Goal: Answer question/provide support: Share knowledge or assist other users

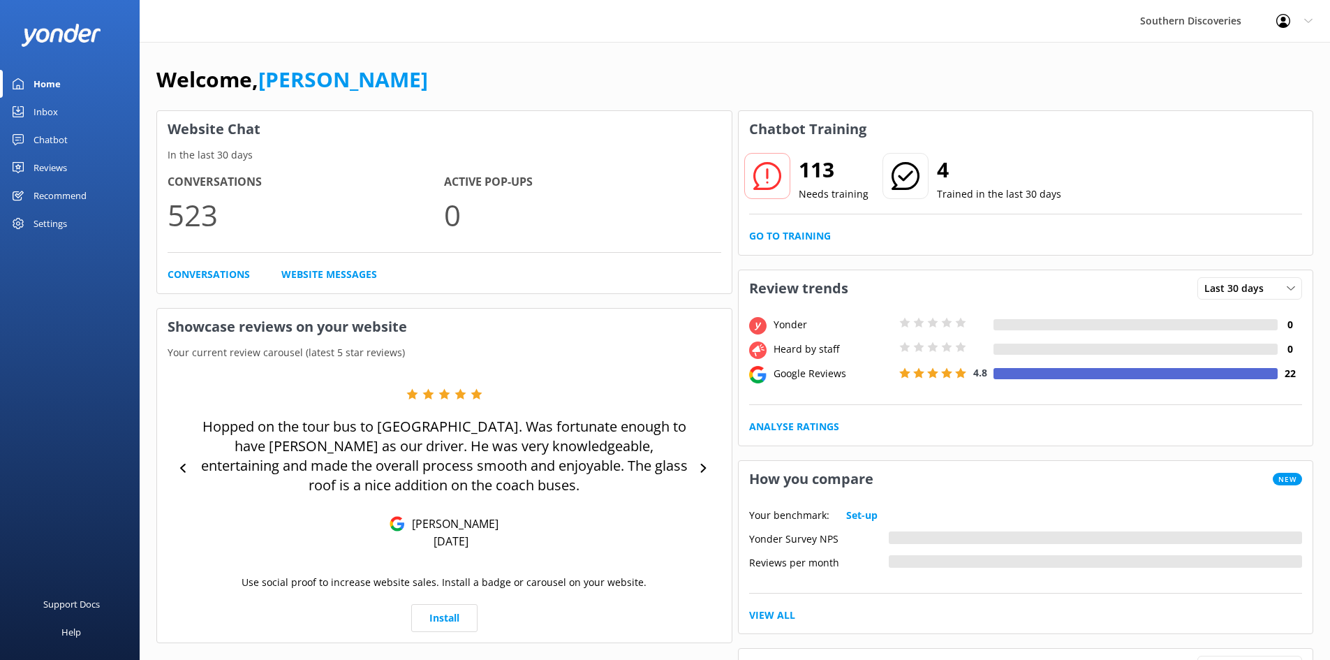
click at [694, 581] on div "Use social proof to increase website sales. Install a badge or carousel on your…" at bounding box center [445, 589] width 554 height 29
click at [68, 104] on link "Inbox" at bounding box center [70, 112] width 140 height 28
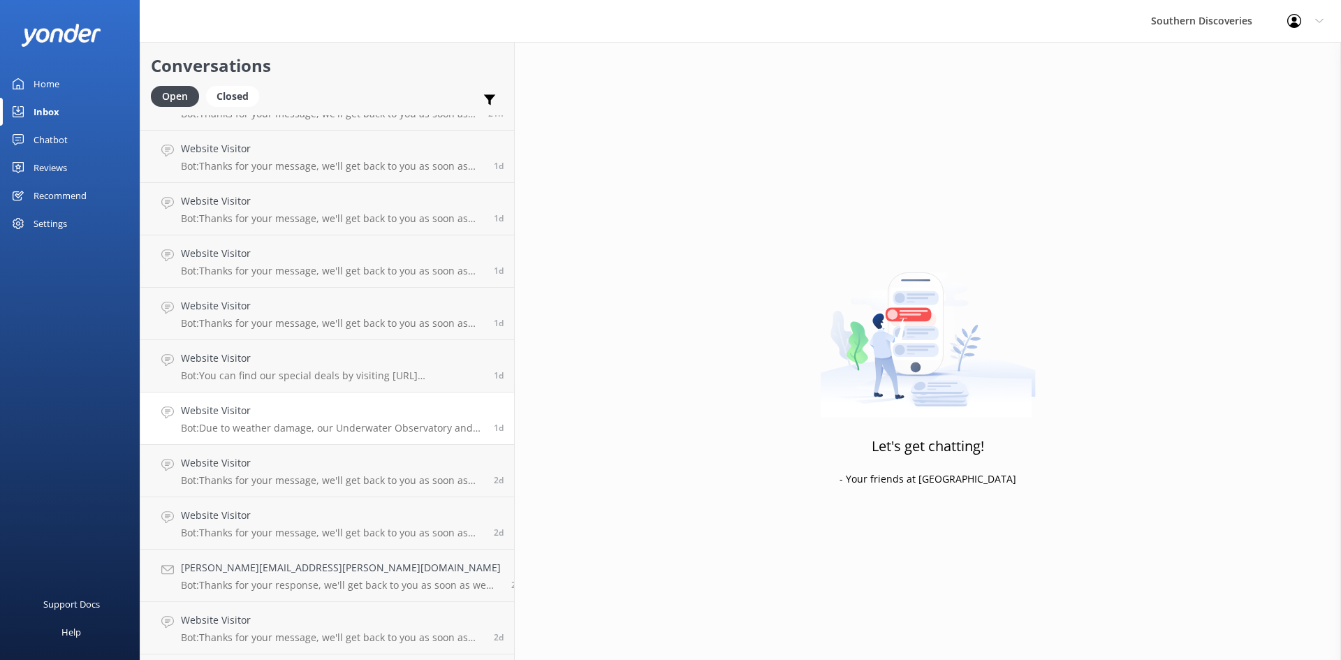
scroll to position [293, 0]
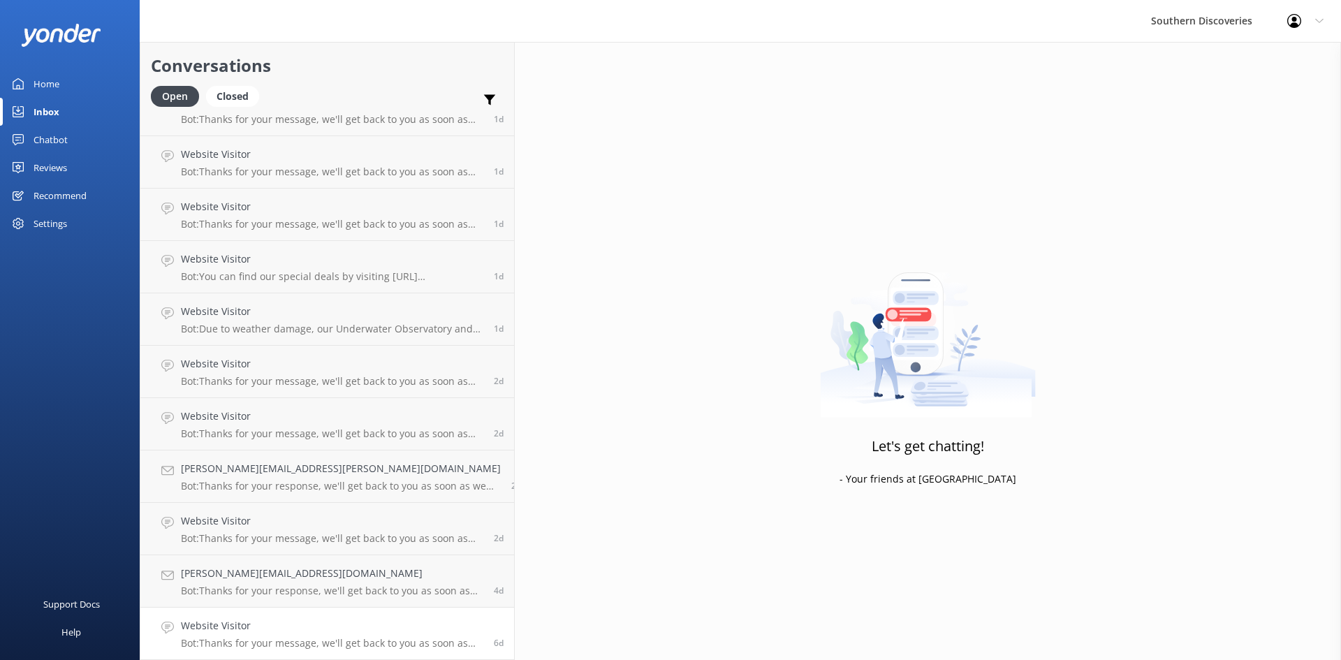
click at [335, 633] on h4 "Website Visitor" at bounding box center [332, 625] width 302 height 15
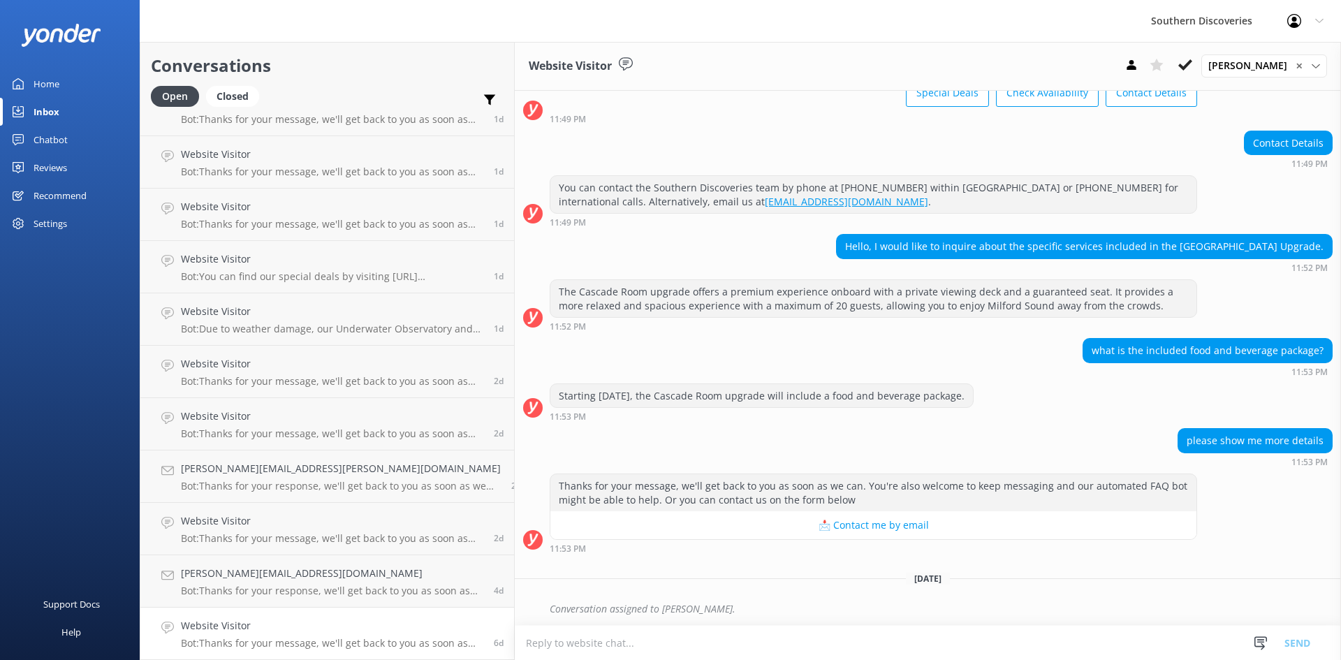
scroll to position [89, 0]
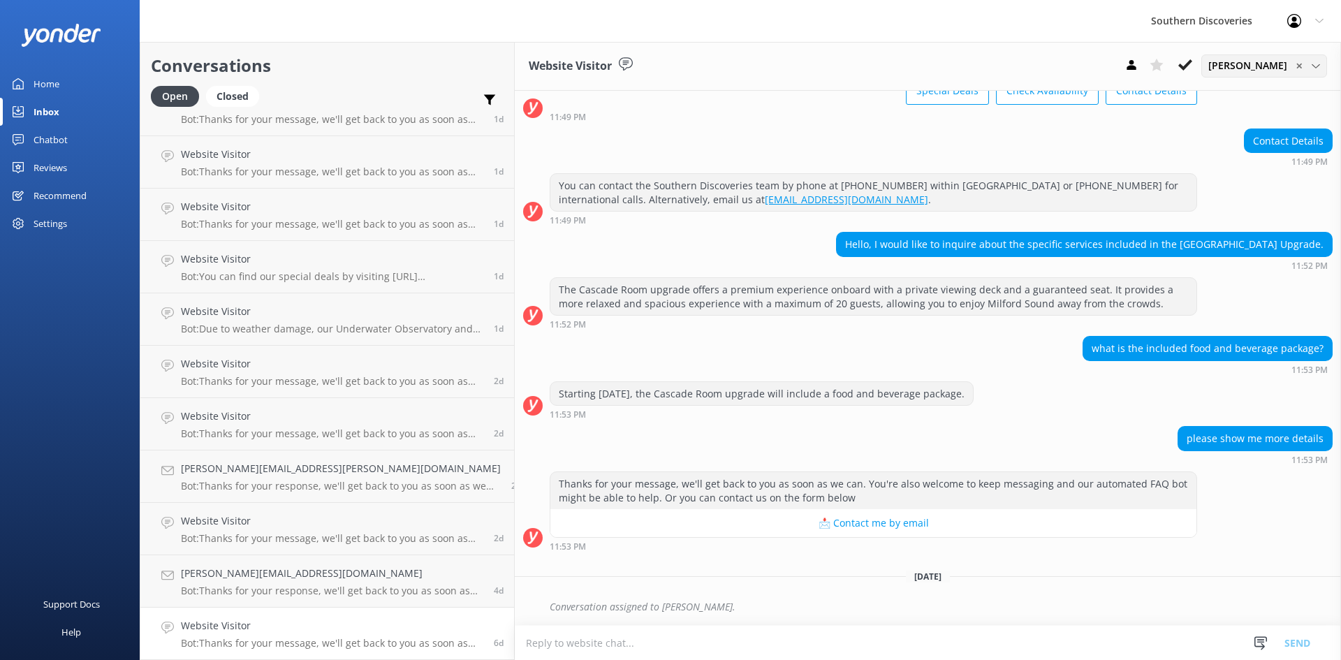
click at [1317, 66] on icon at bounding box center [1316, 66] width 8 height 8
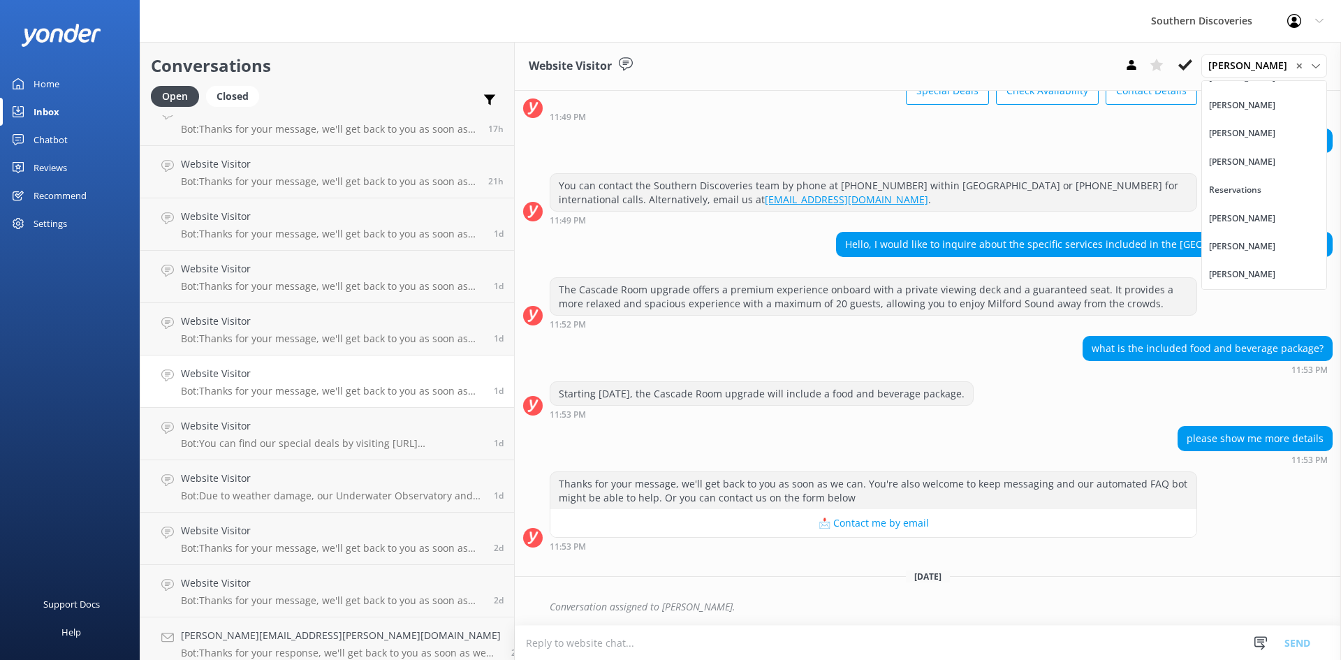
scroll to position [0, 0]
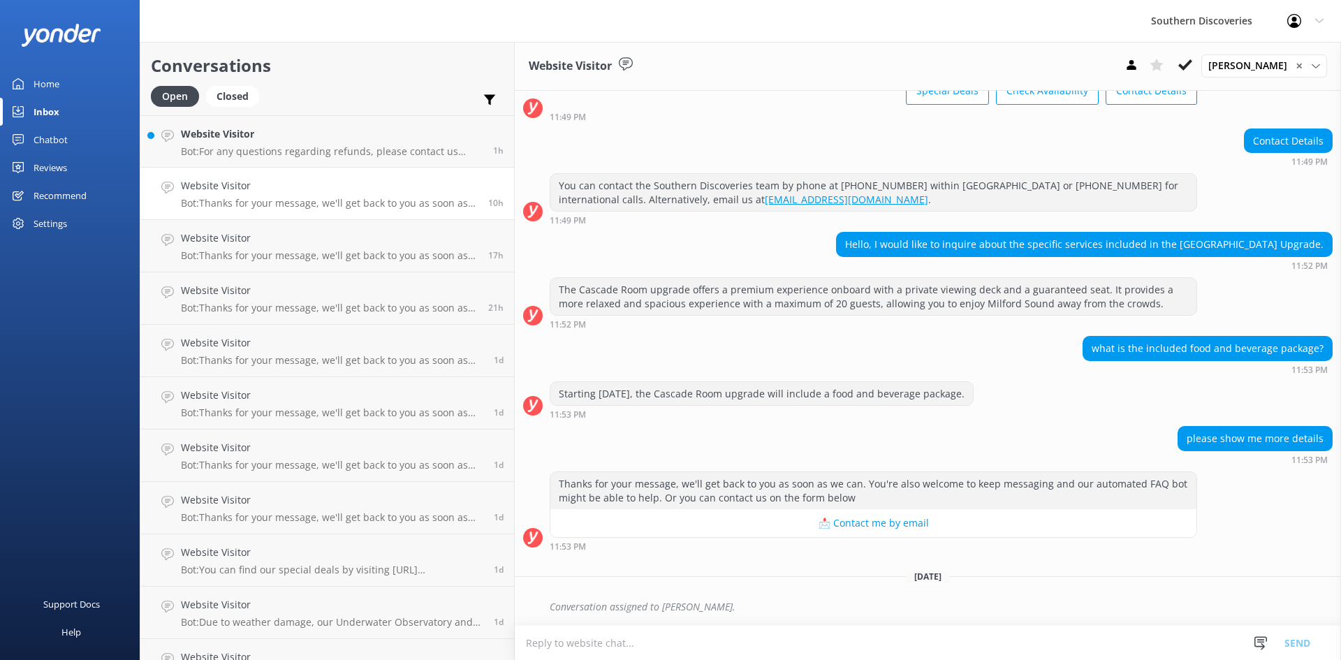
click at [296, 202] on p "Bot: Thanks for your message, we'll get back to you as soon as we can. You're a…" at bounding box center [329, 203] width 297 height 13
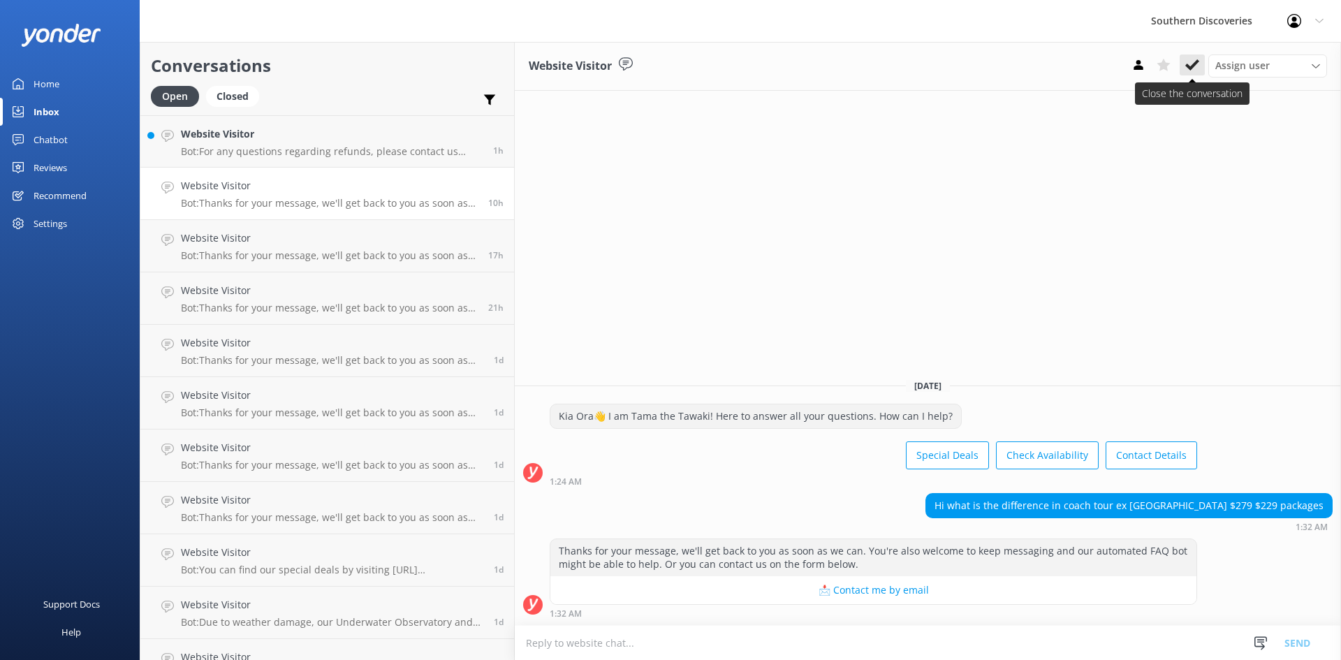
click at [1198, 61] on use at bounding box center [1192, 64] width 14 height 11
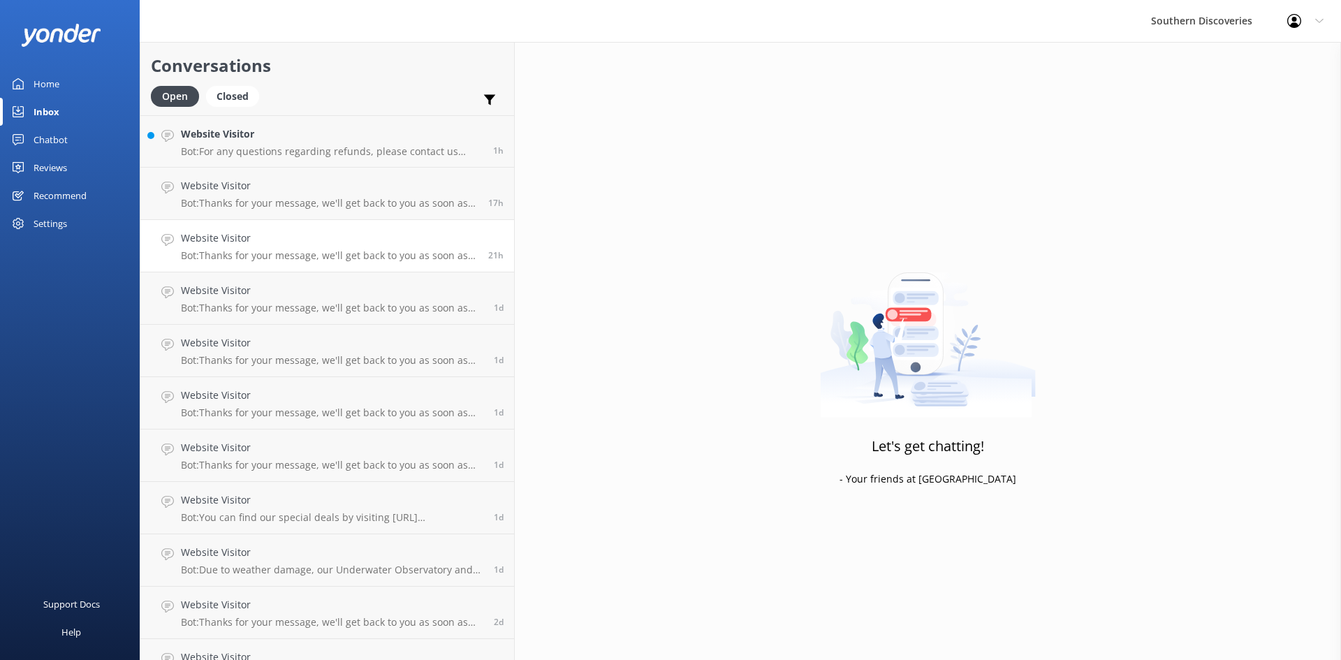
click at [247, 244] on h4 "Website Visitor" at bounding box center [329, 237] width 297 height 15
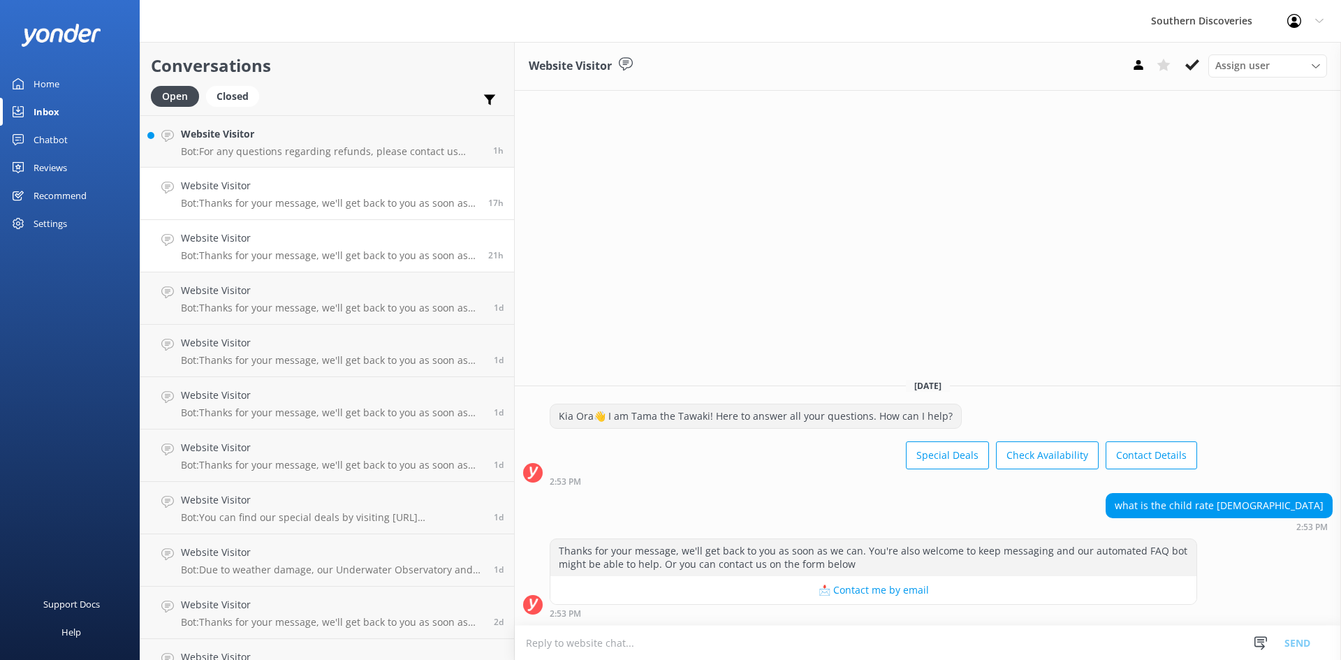
click at [256, 184] on h4 "Website Visitor" at bounding box center [329, 185] width 297 height 15
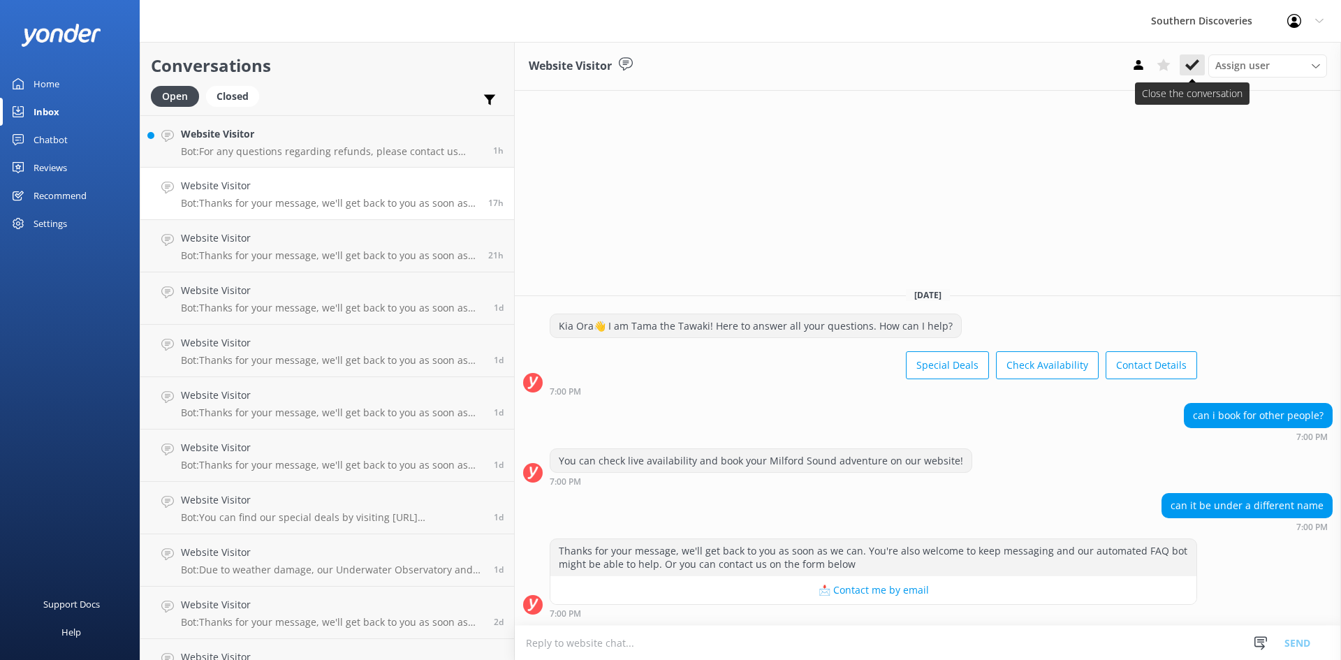
click at [1188, 61] on icon at bounding box center [1192, 65] width 14 height 14
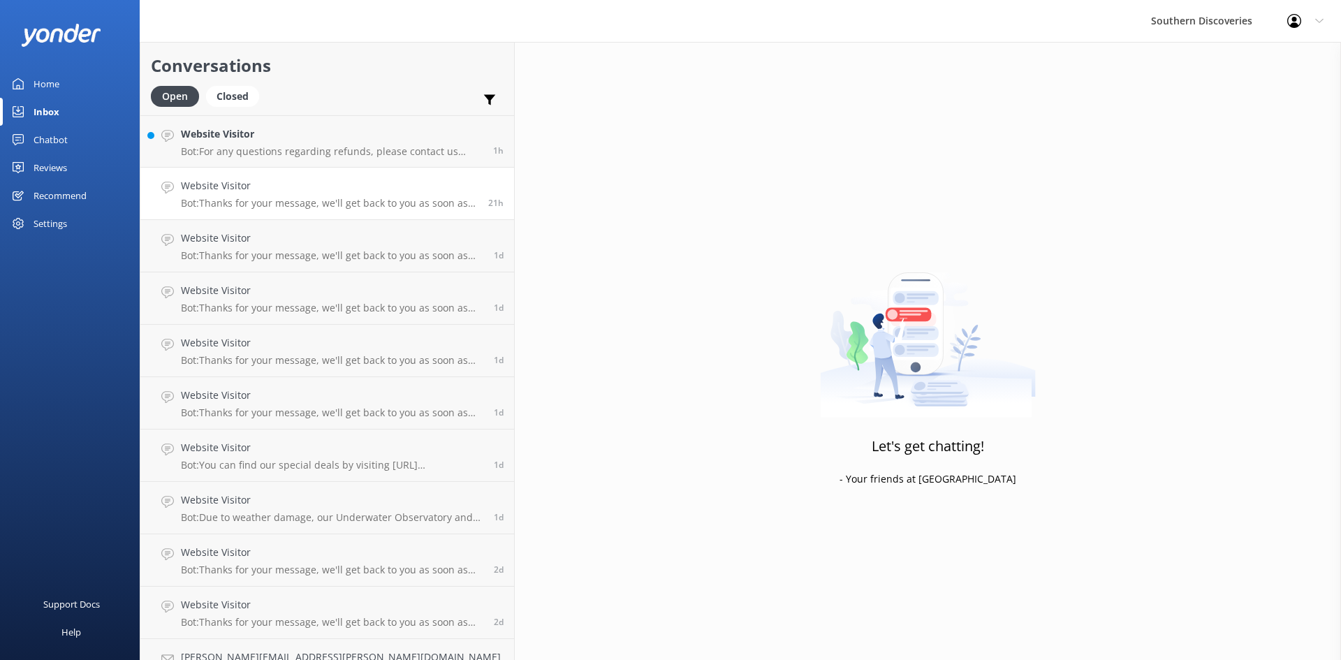
click at [228, 199] on p "Bot: Thanks for your message, we'll get back to you as soon as we can. You're a…" at bounding box center [329, 203] width 297 height 13
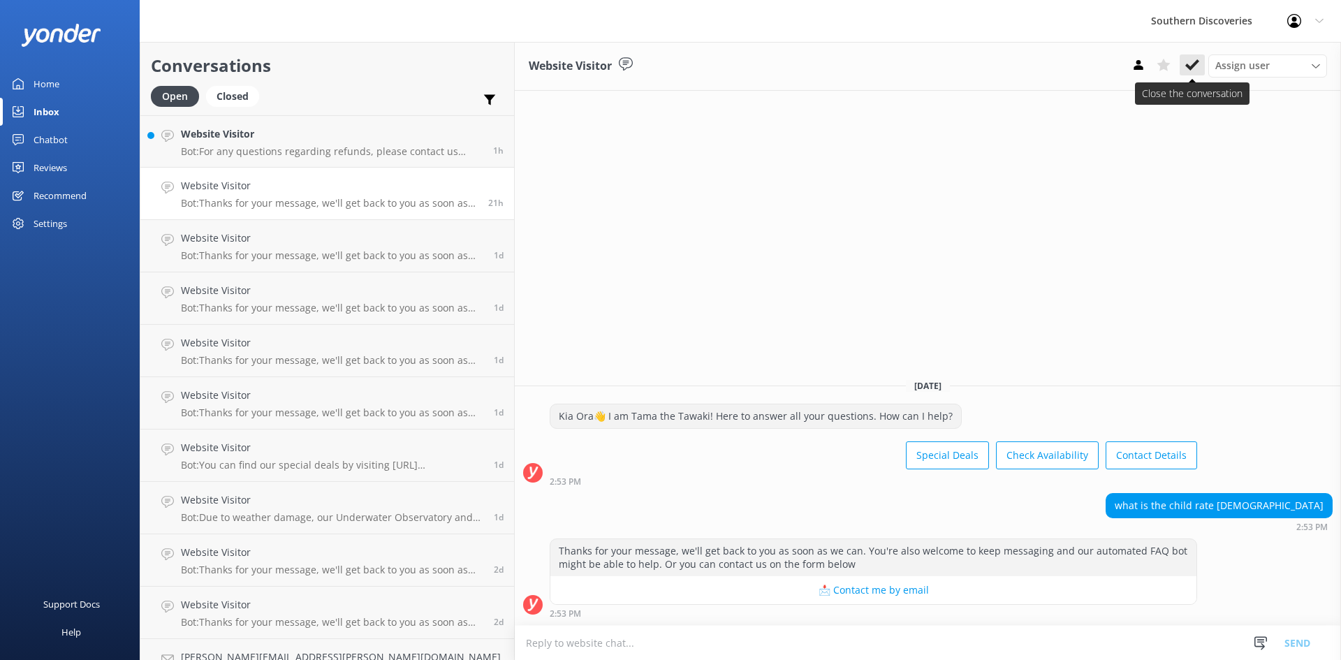
click at [1191, 64] on icon at bounding box center [1192, 65] width 14 height 14
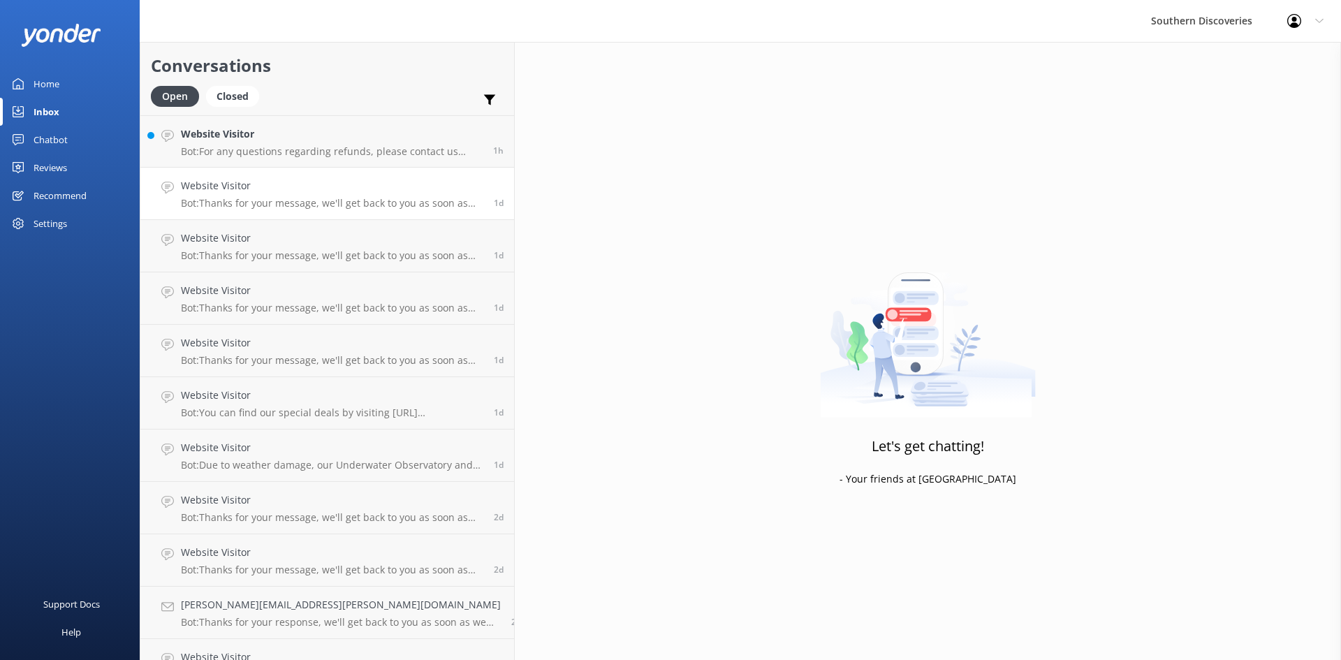
click at [302, 186] on h4 "Website Visitor" at bounding box center [332, 185] width 302 height 15
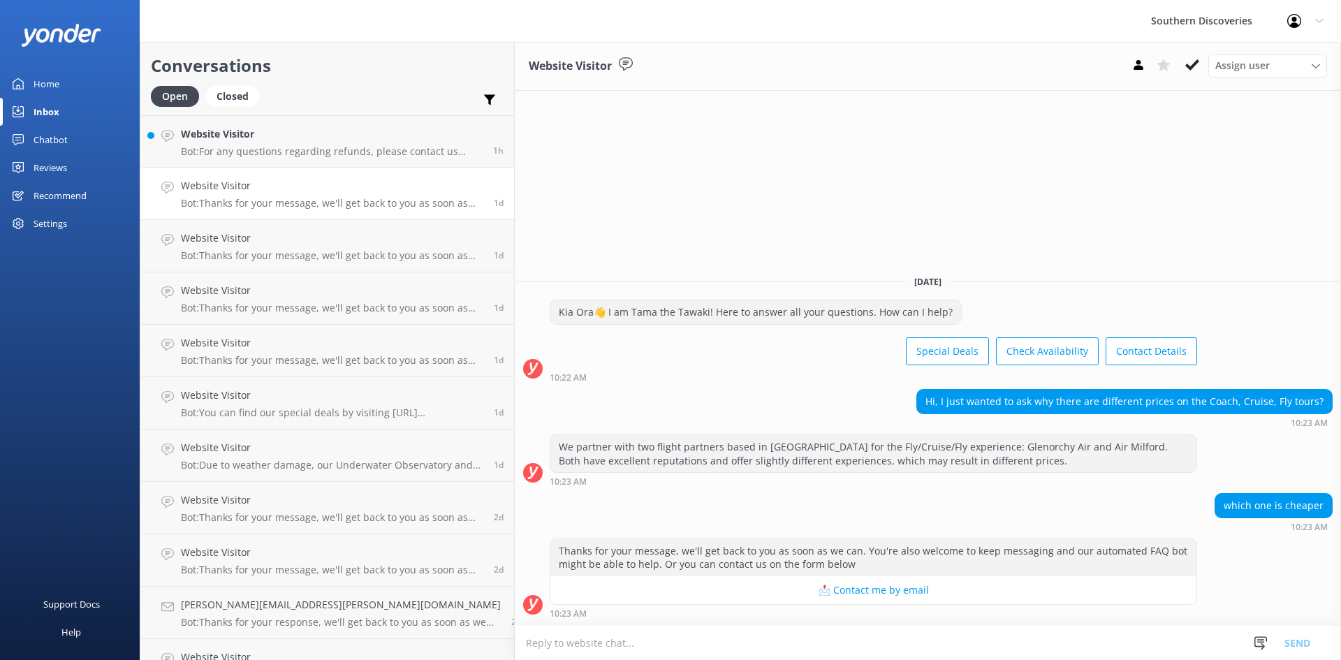
click at [1194, 61] on icon at bounding box center [1192, 65] width 14 height 14
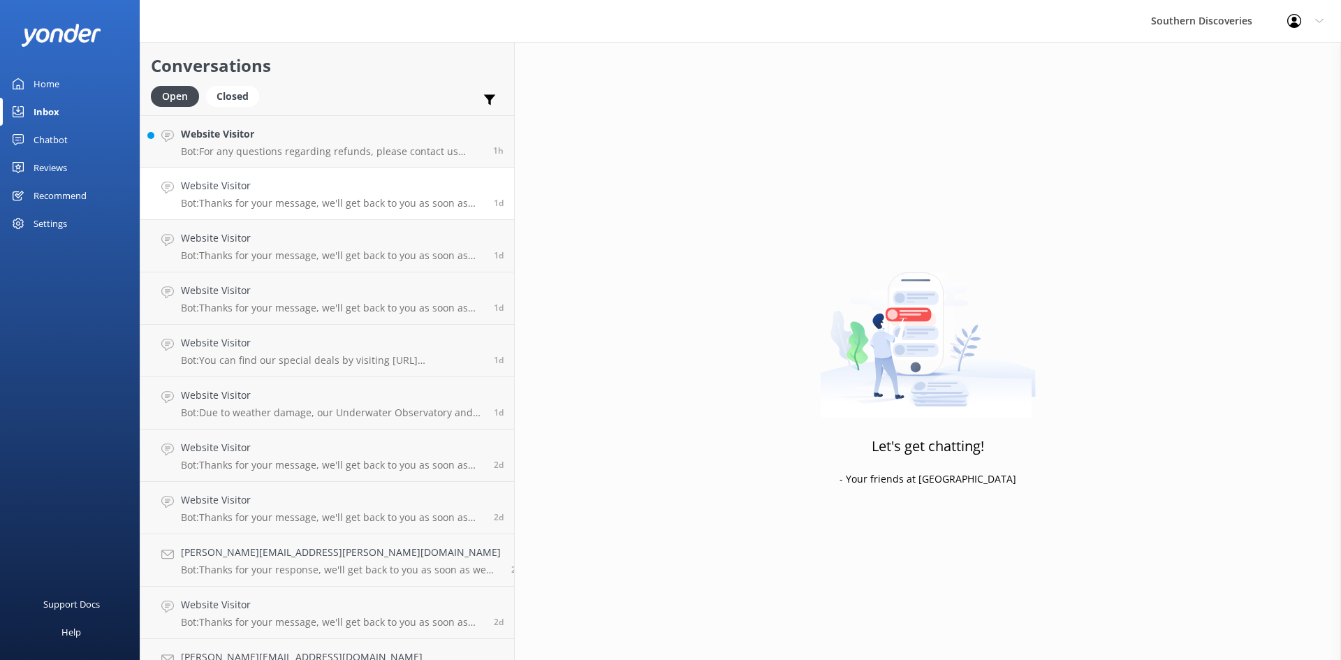
click at [216, 197] on p "Bot: Thanks for your message, we'll get back to you as soon as we can. You're a…" at bounding box center [332, 203] width 302 height 13
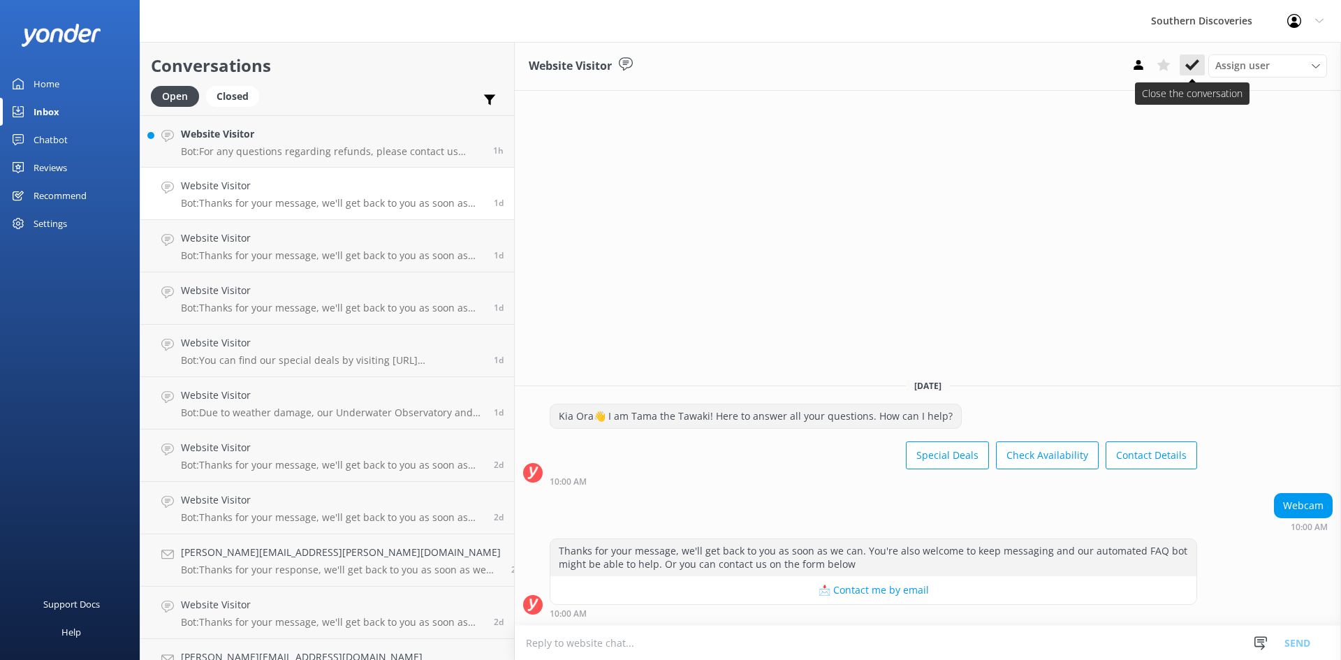
click at [1187, 66] on use at bounding box center [1192, 64] width 14 height 11
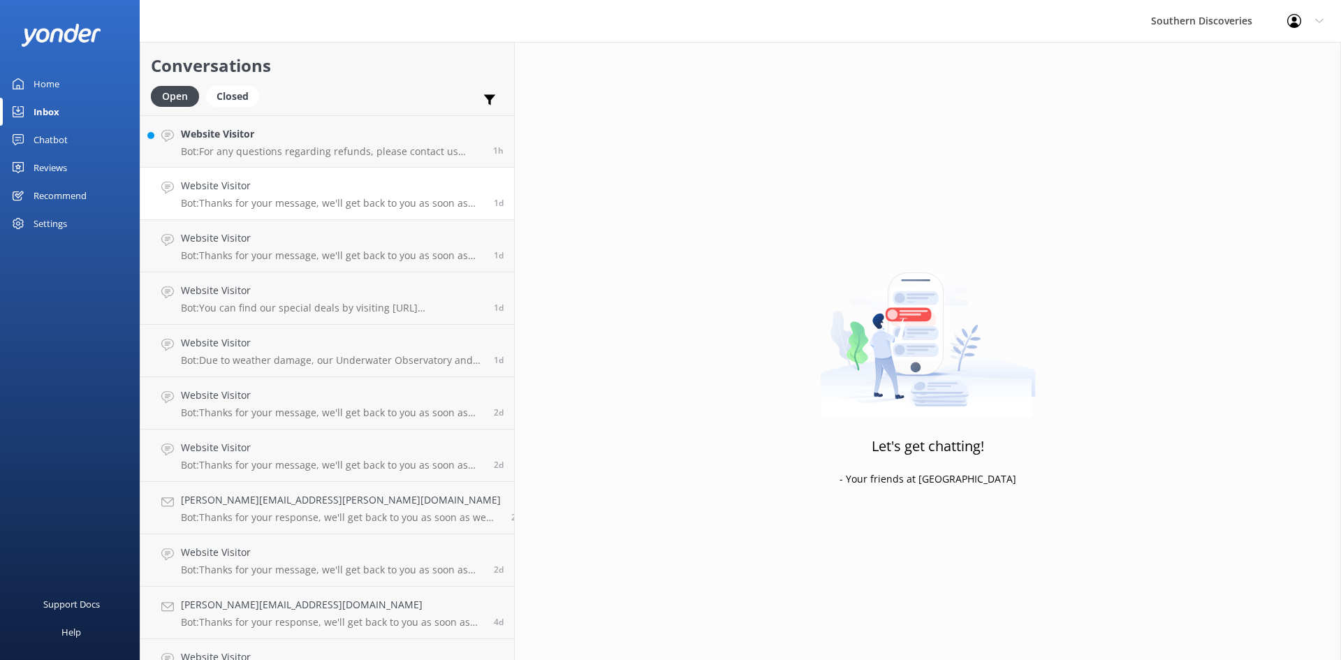
click at [244, 204] on p "Bot: Thanks for your message, we'll get back to you as soon as we can. You're a…" at bounding box center [332, 203] width 302 height 13
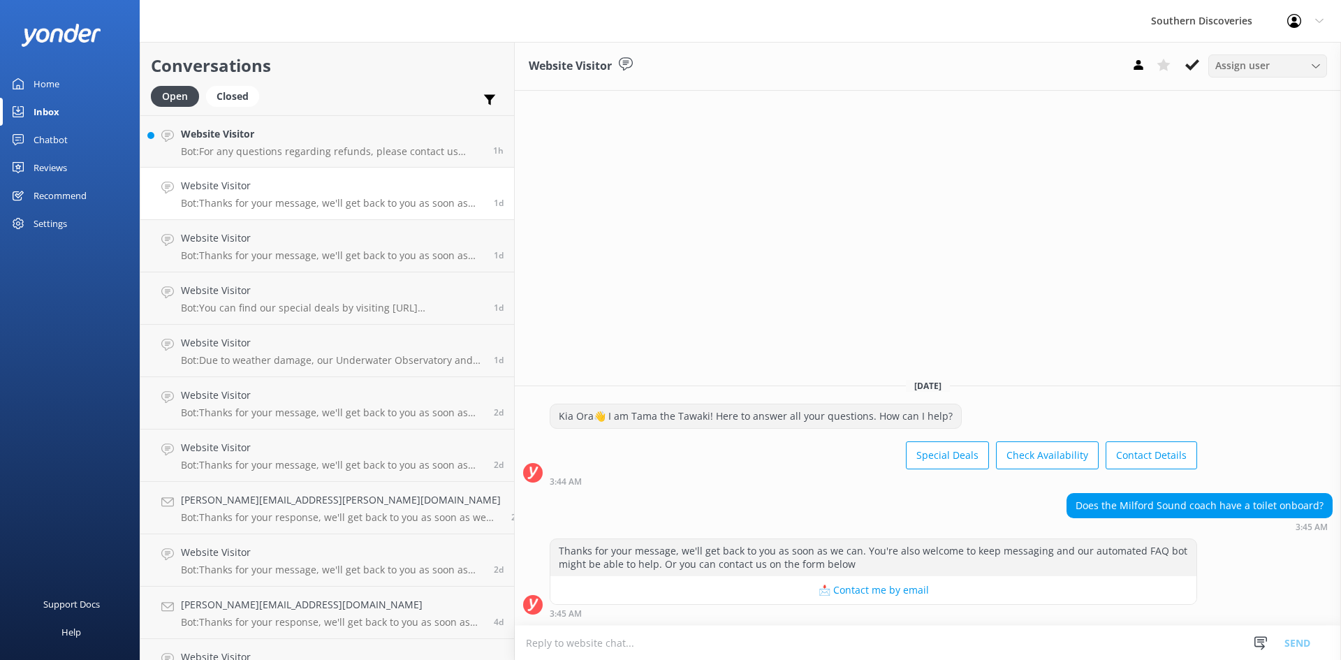
click at [1275, 71] on div "Assign user" at bounding box center [1268, 65] width 112 height 15
click at [1245, 160] on div "[PERSON_NAME]" at bounding box center [1249, 162] width 66 height 14
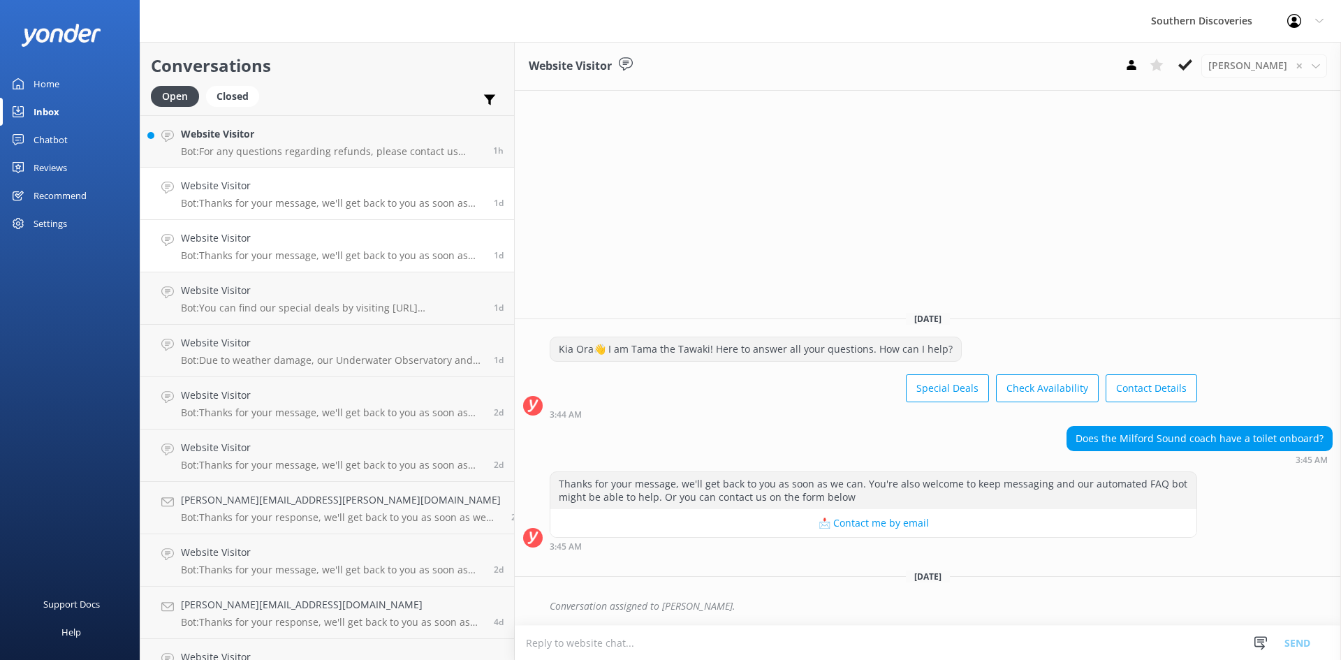
click at [244, 243] on h4 "Website Visitor" at bounding box center [332, 237] width 302 height 15
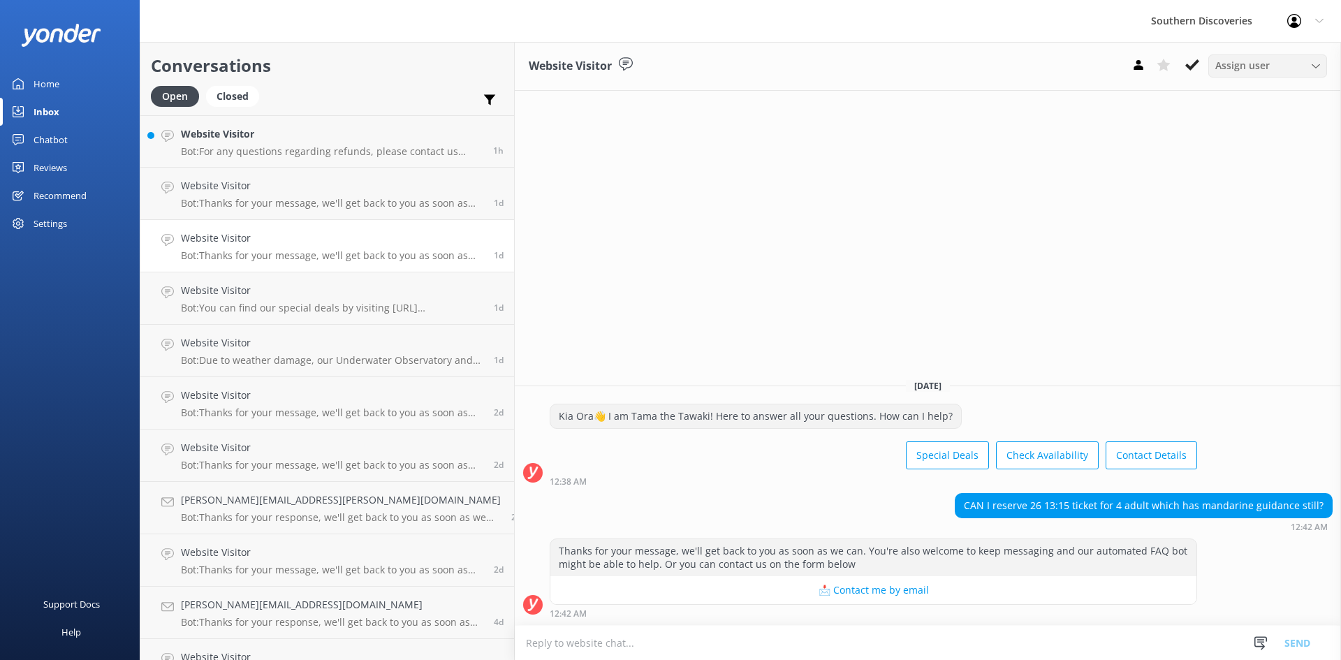
click at [1254, 61] on span "Assign user" at bounding box center [1242, 65] width 54 height 15
click at [1249, 155] on div "[PERSON_NAME]" at bounding box center [1249, 162] width 66 height 14
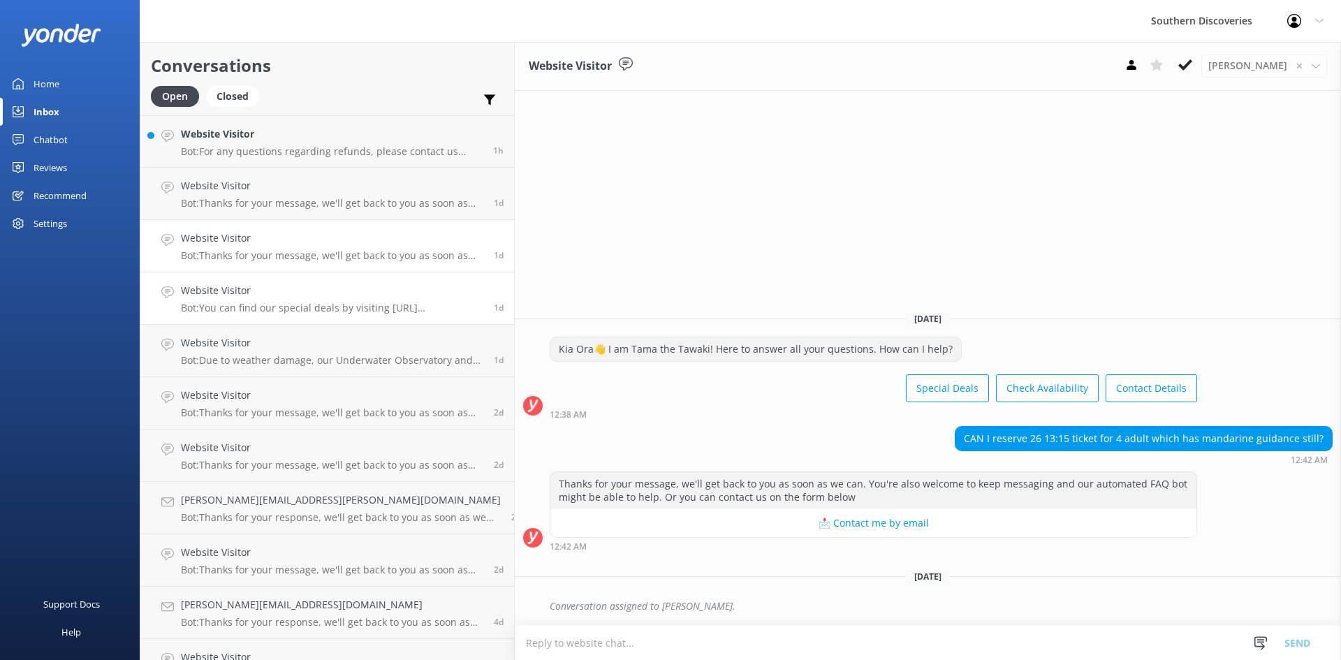
click at [249, 307] on p "Bot: You can find our special deals by visiting [URL][DOMAIN_NAME]." at bounding box center [332, 308] width 302 height 13
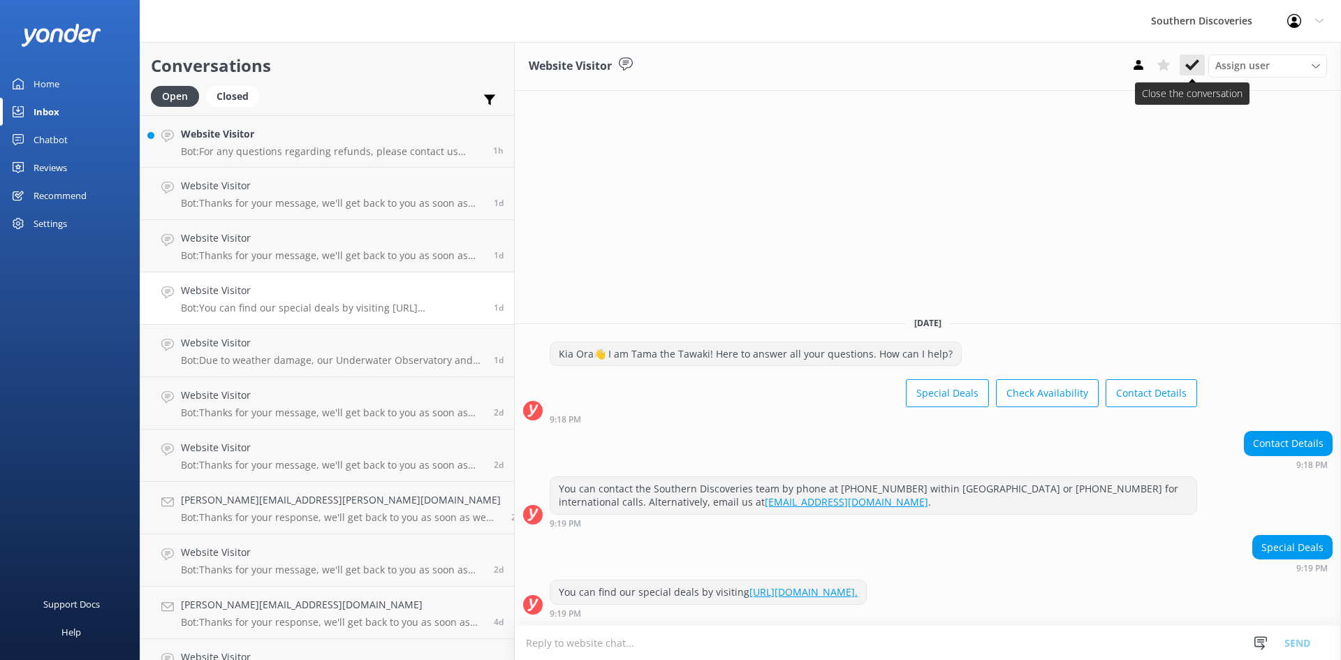
click at [1194, 68] on icon at bounding box center [1192, 65] width 14 height 14
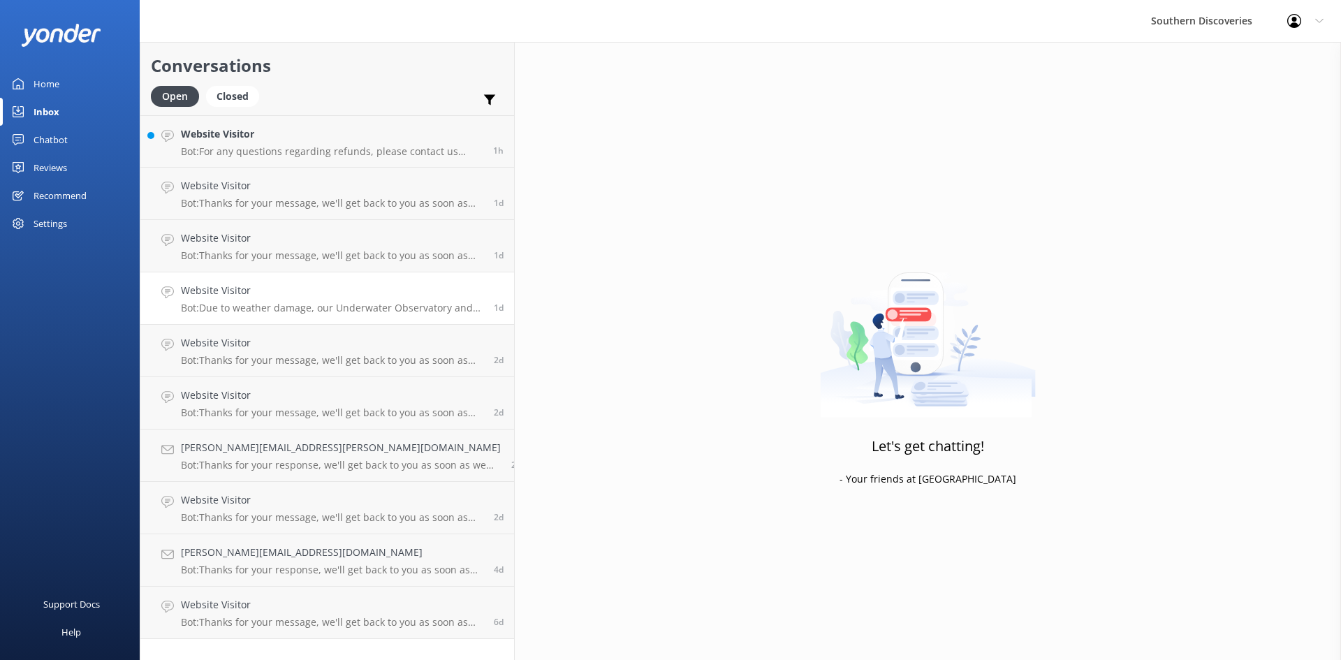
click at [258, 306] on p "Bot: Due to weather damage, our Underwater Observatory and Kayak Shed are tempo…" at bounding box center [332, 308] width 302 height 13
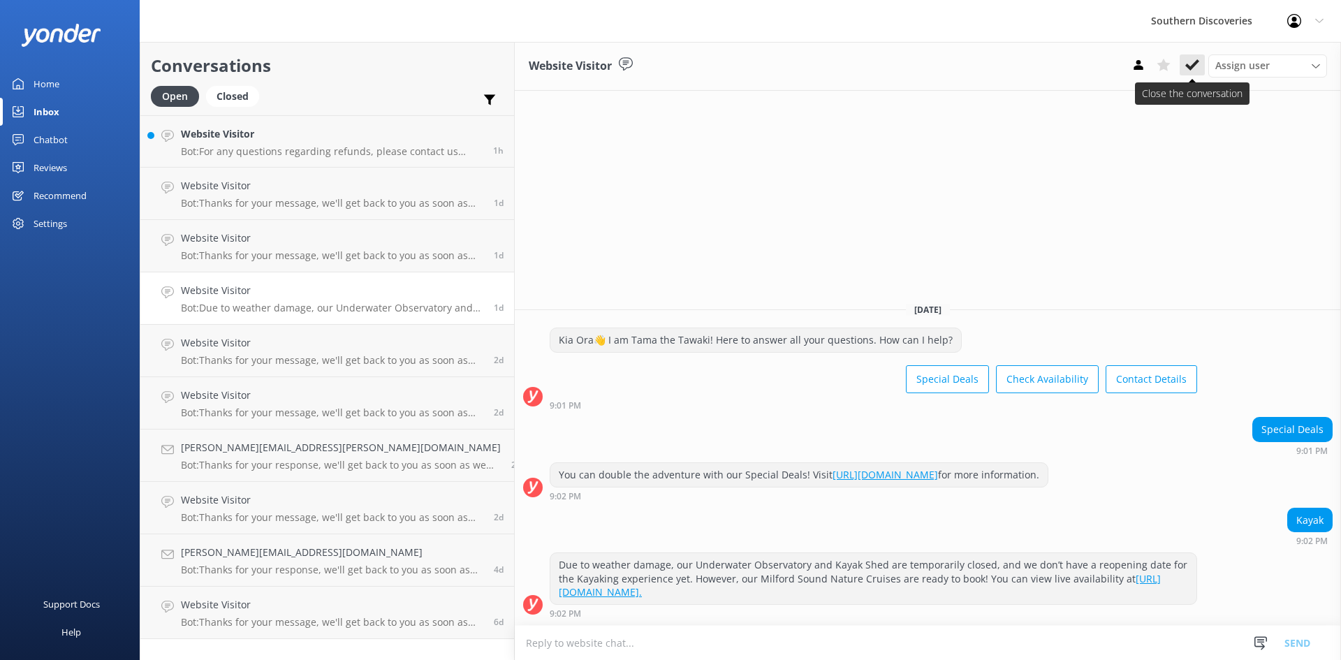
click at [1194, 67] on icon at bounding box center [1192, 65] width 14 height 14
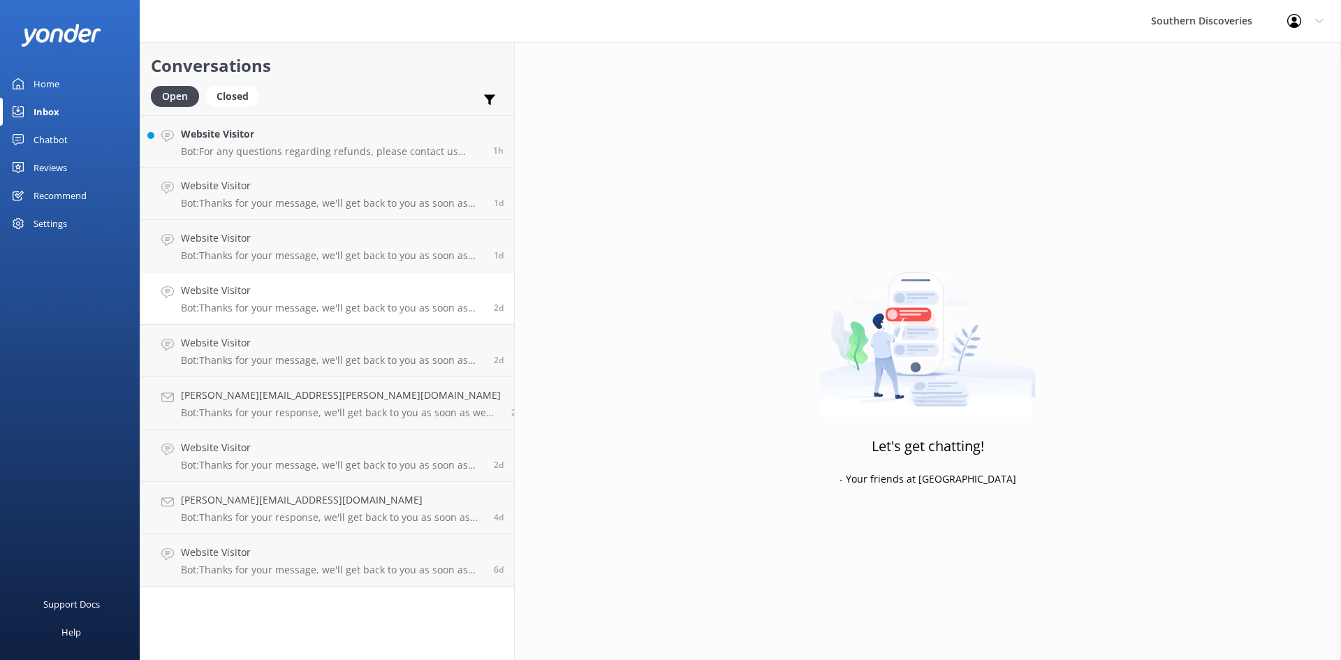
click at [302, 313] on p "Bot: Thanks for your message, we'll get back to you as soon as we can. You're a…" at bounding box center [332, 308] width 302 height 13
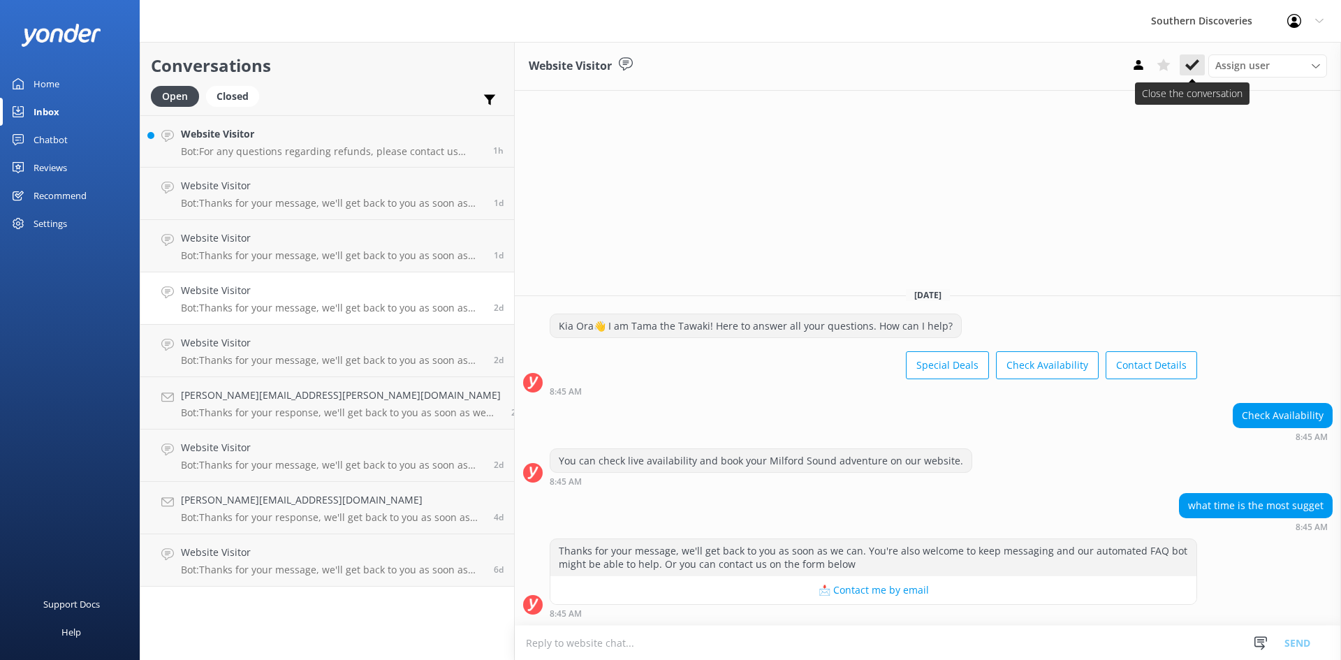
click at [1187, 68] on icon at bounding box center [1192, 65] width 14 height 14
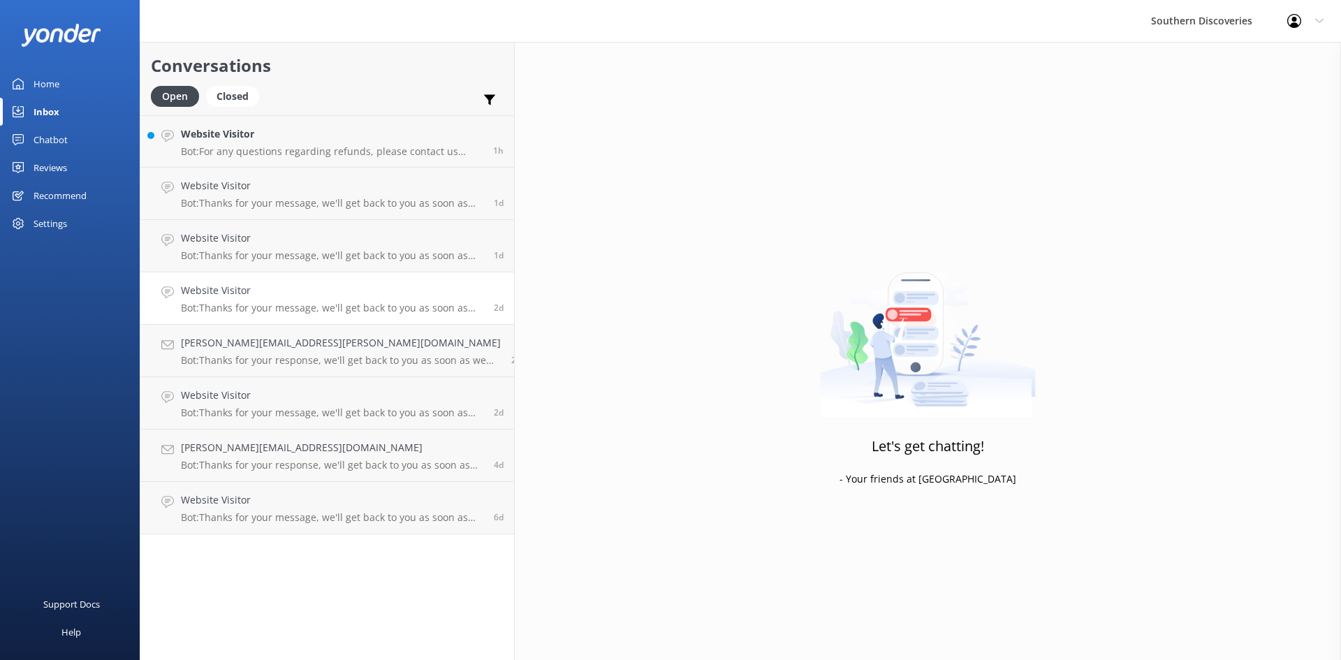
click at [249, 304] on p "Bot: Thanks for your message, we'll get back to you as soon as we can. You're a…" at bounding box center [332, 308] width 302 height 13
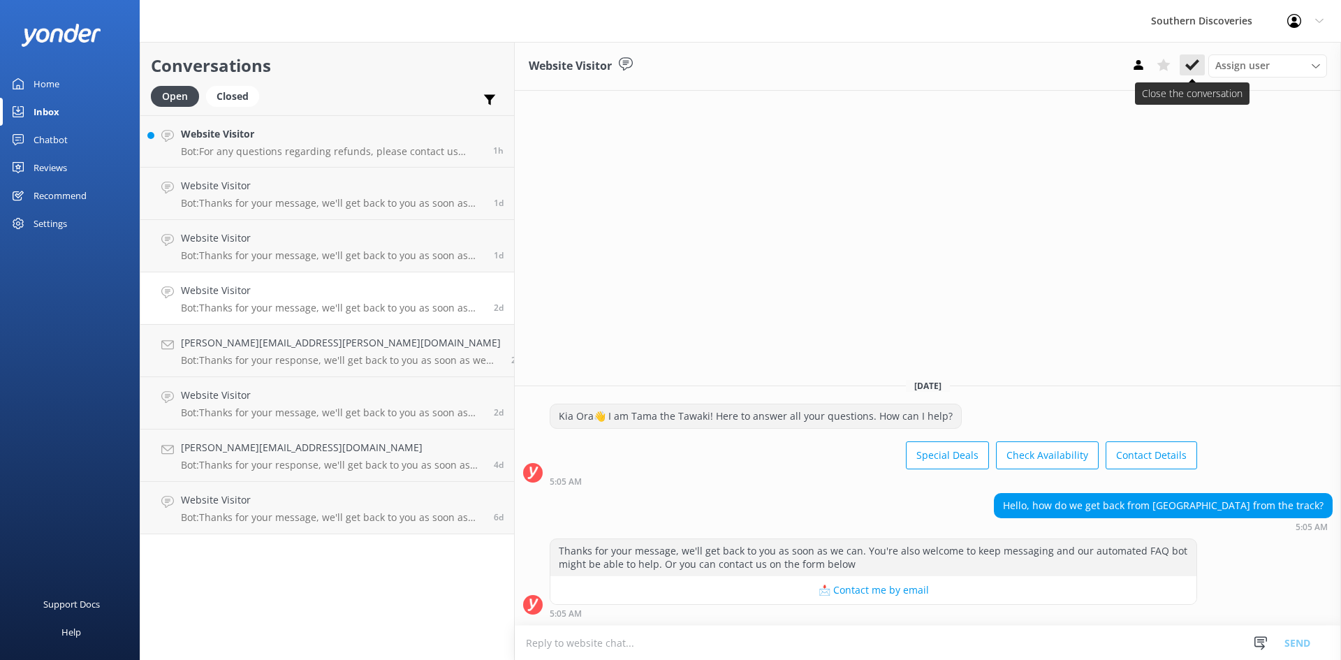
click at [1191, 66] on use at bounding box center [1192, 64] width 14 height 11
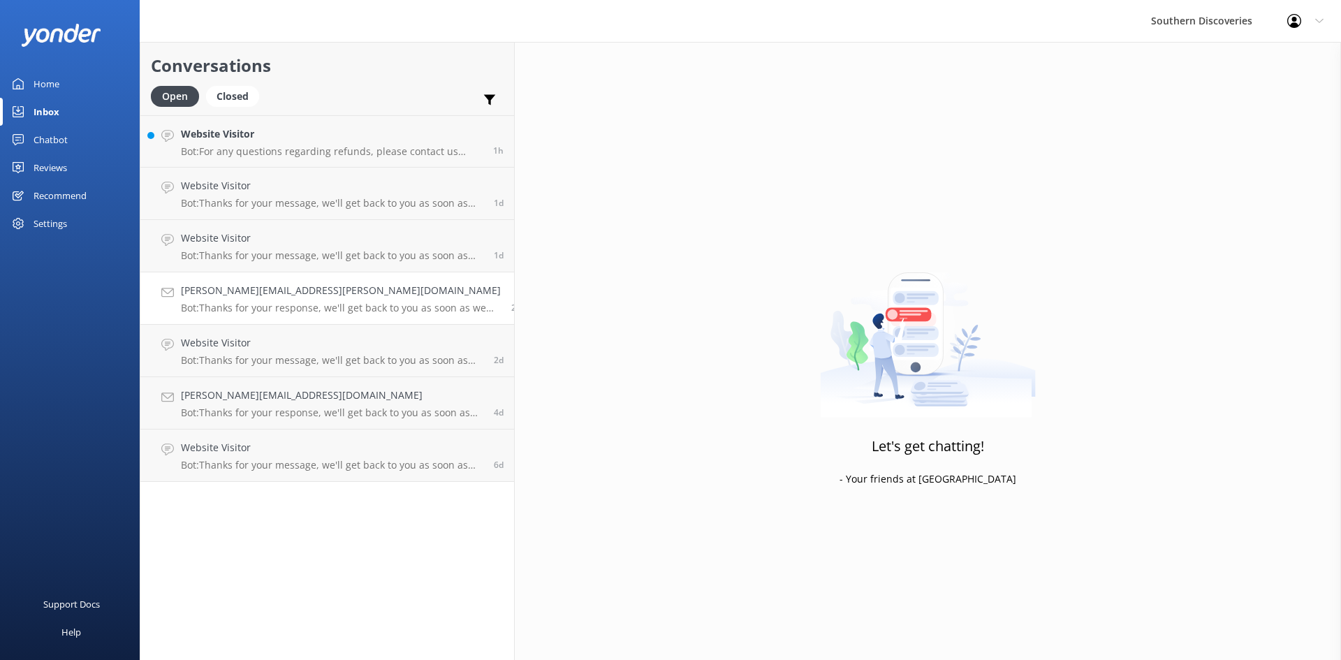
click at [266, 298] on h4 "[PERSON_NAME][EMAIL_ADDRESS][PERSON_NAME][DOMAIN_NAME]" at bounding box center [341, 290] width 320 height 15
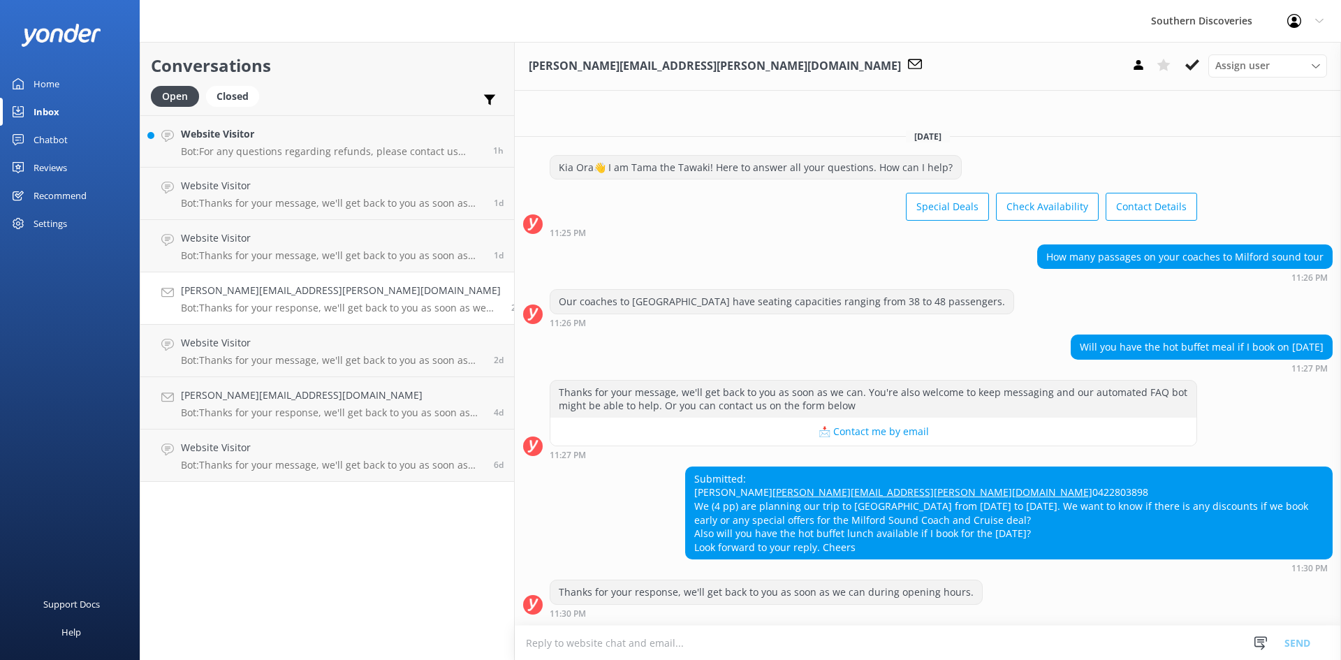
click at [922, 582] on div "Thanks for your response, we'll get back to you as soon as we can during openin…" at bounding box center [928, 599] width 826 height 38
drag, startPoint x: 740, startPoint y: 478, endPoint x: 615, endPoint y: 477, distance: 125.0
click at [686, 477] on div "Submitted: [PERSON_NAME] [PERSON_NAME][EMAIL_ADDRESS][PERSON_NAME][DOMAIN_NAME]…" at bounding box center [1009, 513] width 646 height 92
copy link "[PERSON_NAME][EMAIL_ADDRESS][PERSON_NAME][DOMAIN_NAME]"
click at [1001, 608] on div "Thanks for your response, we'll get back to you as soon as we can during openin…" at bounding box center [928, 599] width 826 height 38
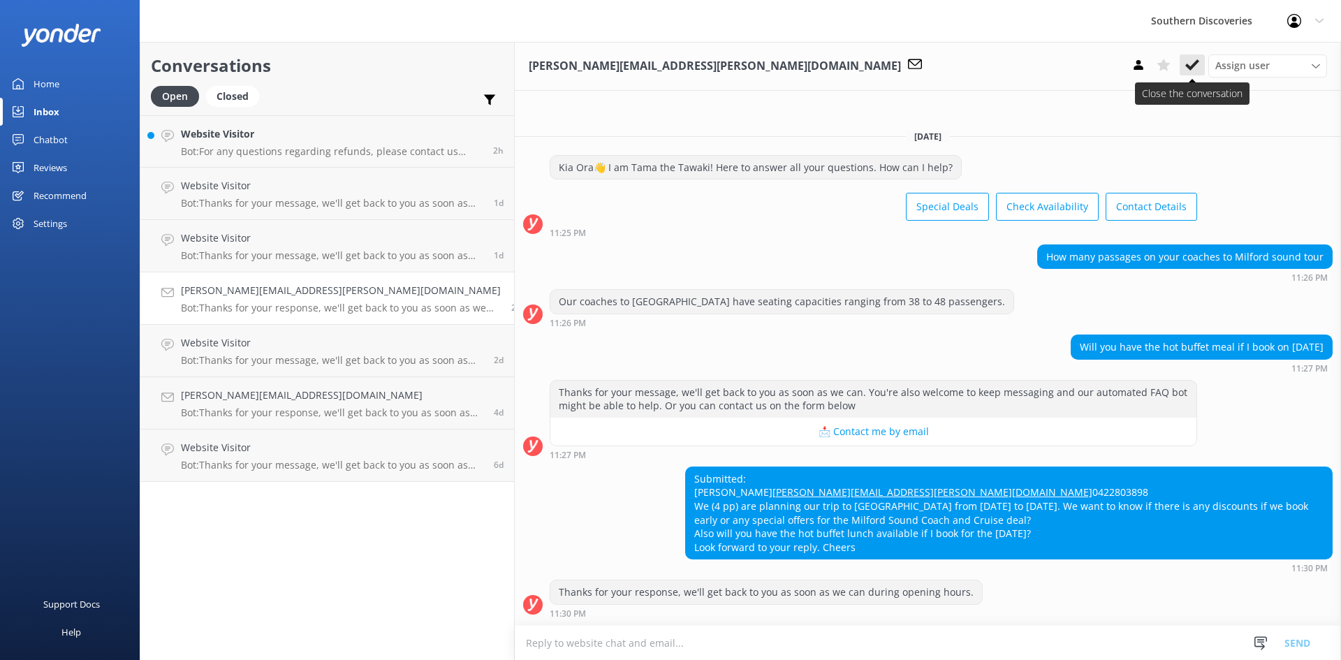
click at [1198, 61] on use at bounding box center [1192, 64] width 14 height 11
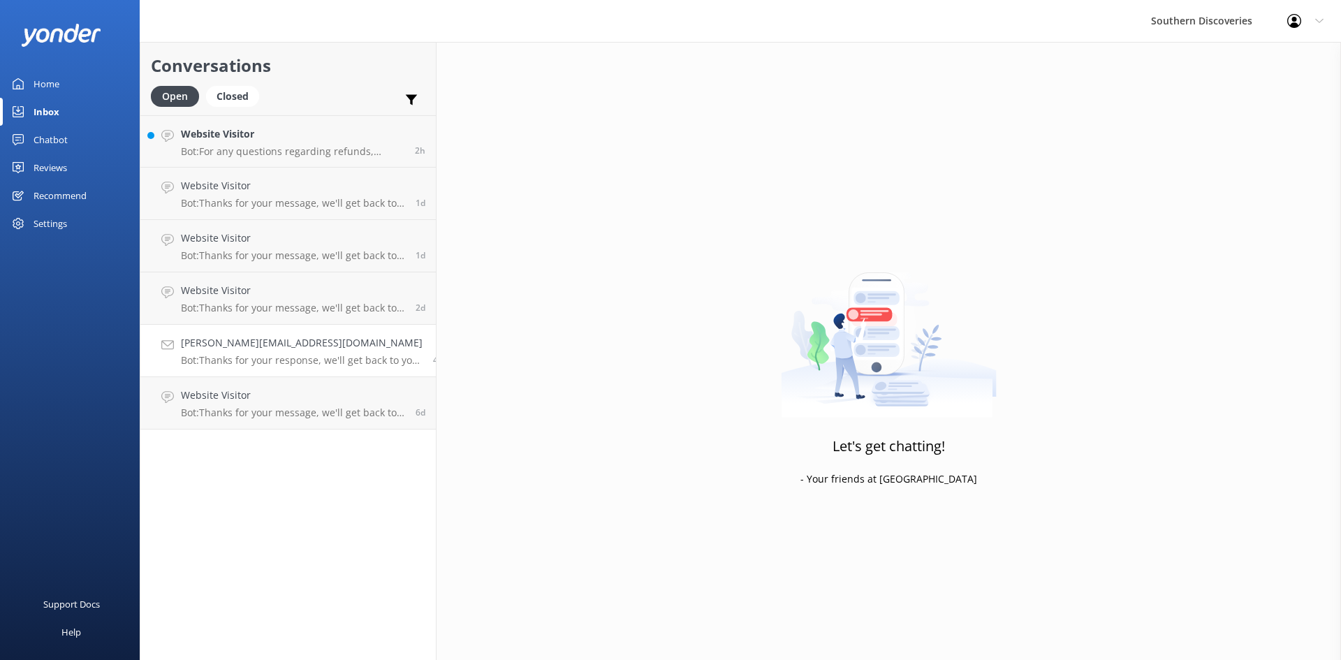
click at [231, 349] on h4 "[PERSON_NAME][EMAIL_ADDRESS][DOMAIN_NAME]" at bounding box center [302, 342] width 242 height 15
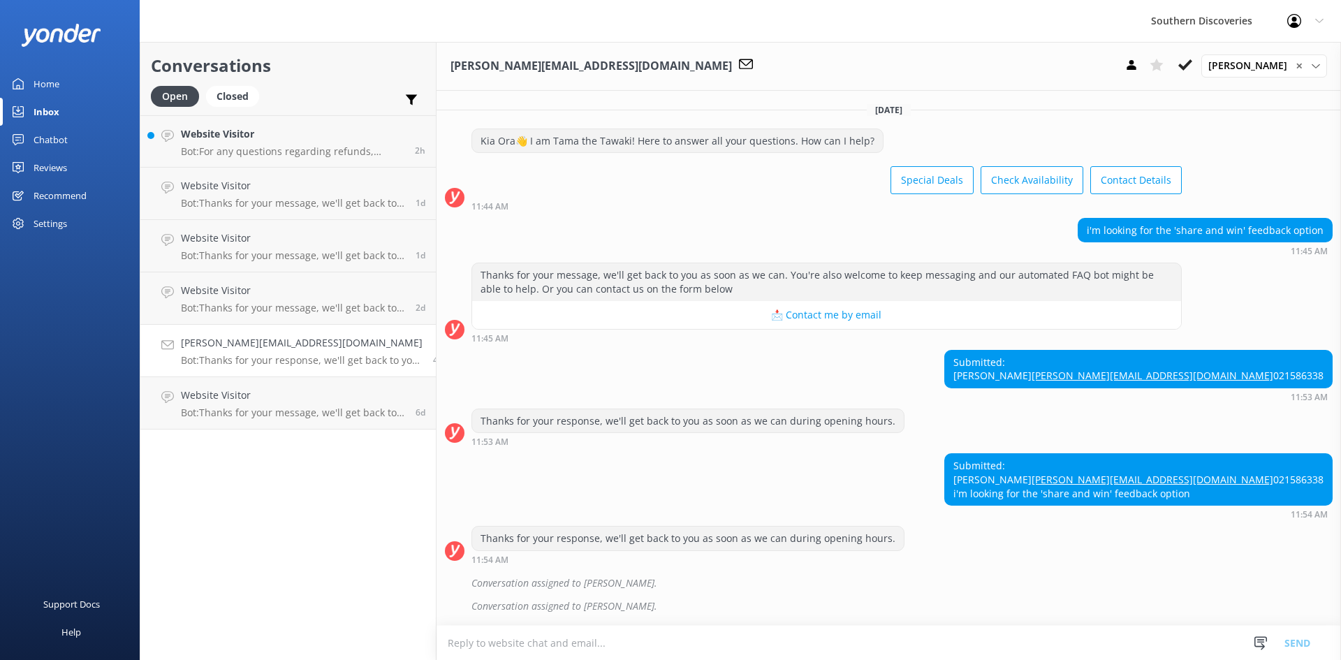
scroll to position [54, 0]
click at [837, 580] on div "Conversation assigned to [PERSON_NAME]." at bounding box center [901, 583] width 861 height 24
drag, startPoint x: 1192, startPoint y: 462, endPoint x: 1072, endPoint y: 469, distance: 120.3
click at [1072, 469] on div "Submitted: Joanne Turnbull [EMAIL_ADDRESS][DOMAIN_NAME] 021586338 i'm looking f…" at bounding box center [889, 486] width 904 height 66
copy link "[PERSON_NAME][EMAIL_ADDRESS][DOMAIN_NAME]"
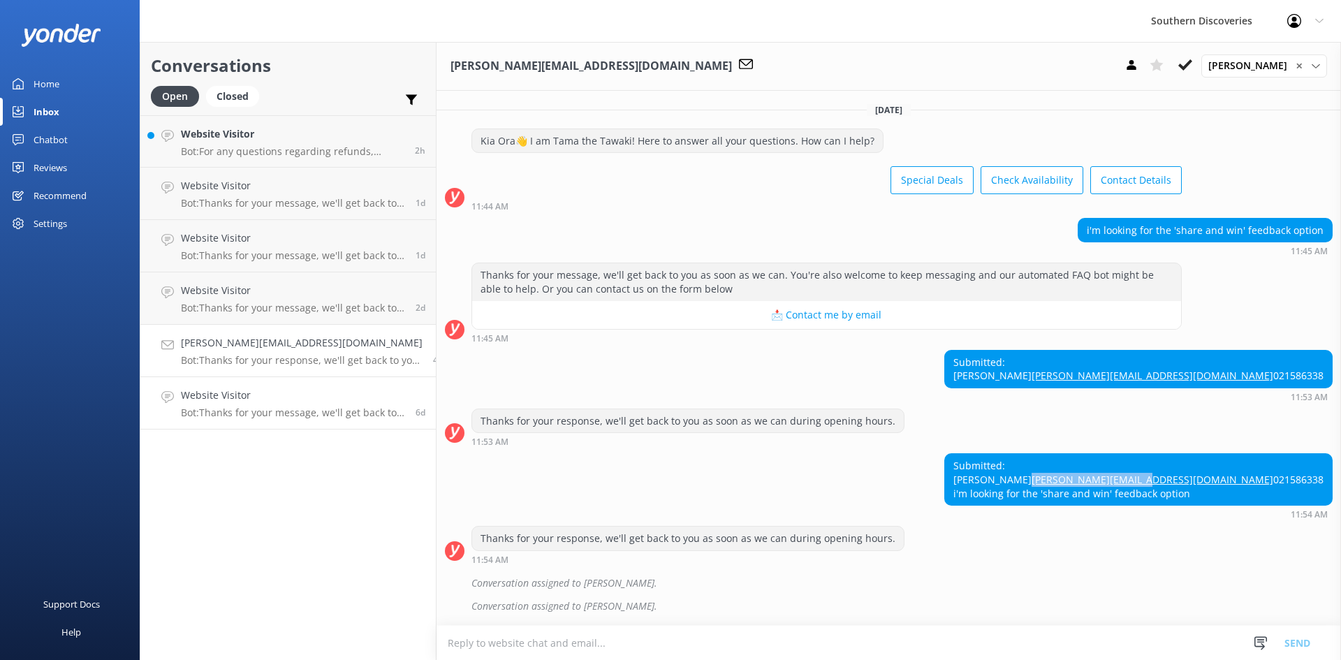
click at [326, 428] on link "Website Visitor Bot: Thanks for your message, we'll get back to you as soon as …" at bounding box center [287, 403] width 295 height 52
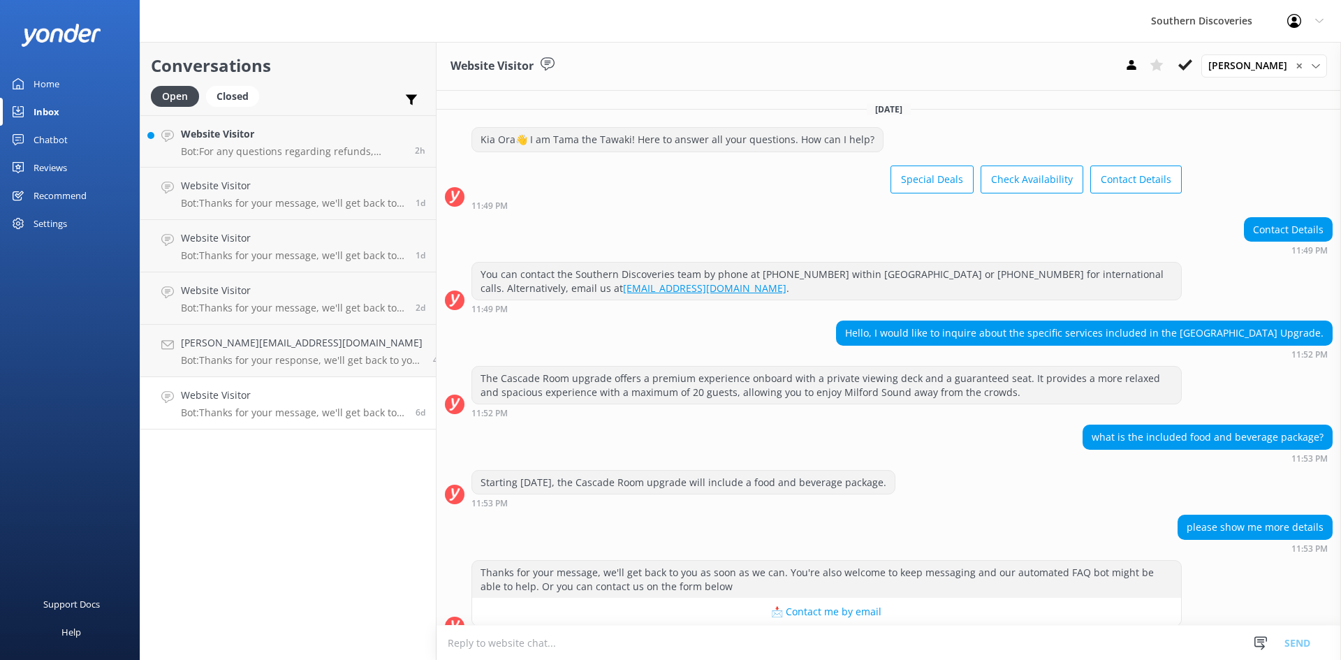
scroll to position [89, 0]
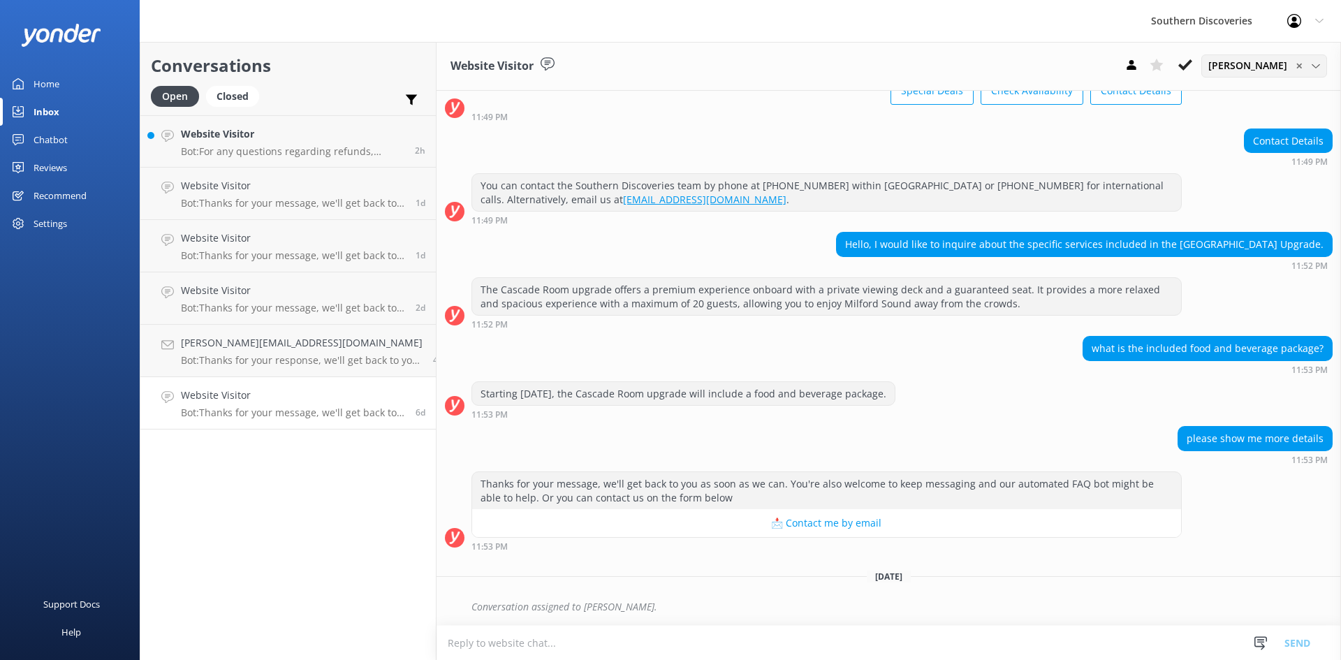
click at [1229, 62] on span "[PERSON_NAME]" at bounding box center [1251, 65] width 87 height 15
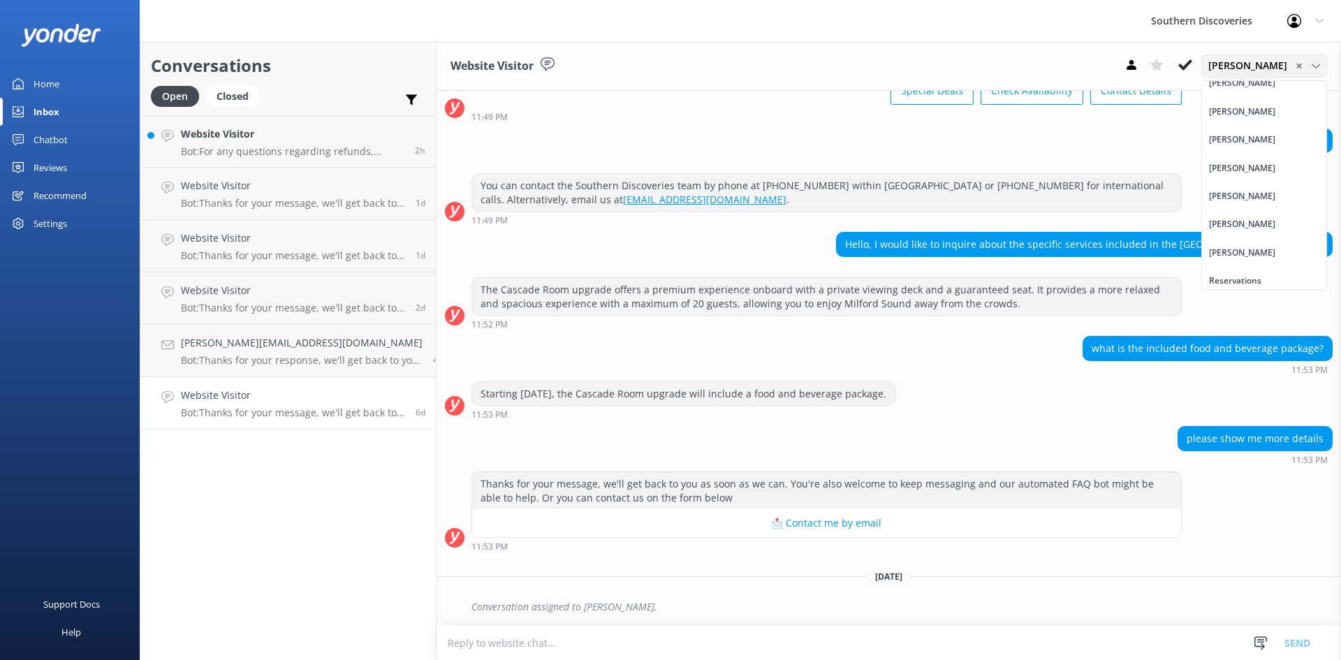
scroll to position [159, 0]
click at [1265, 157] on div "[PERSON_NAME]" at bounding box center [1242, 162] width 66 height 14
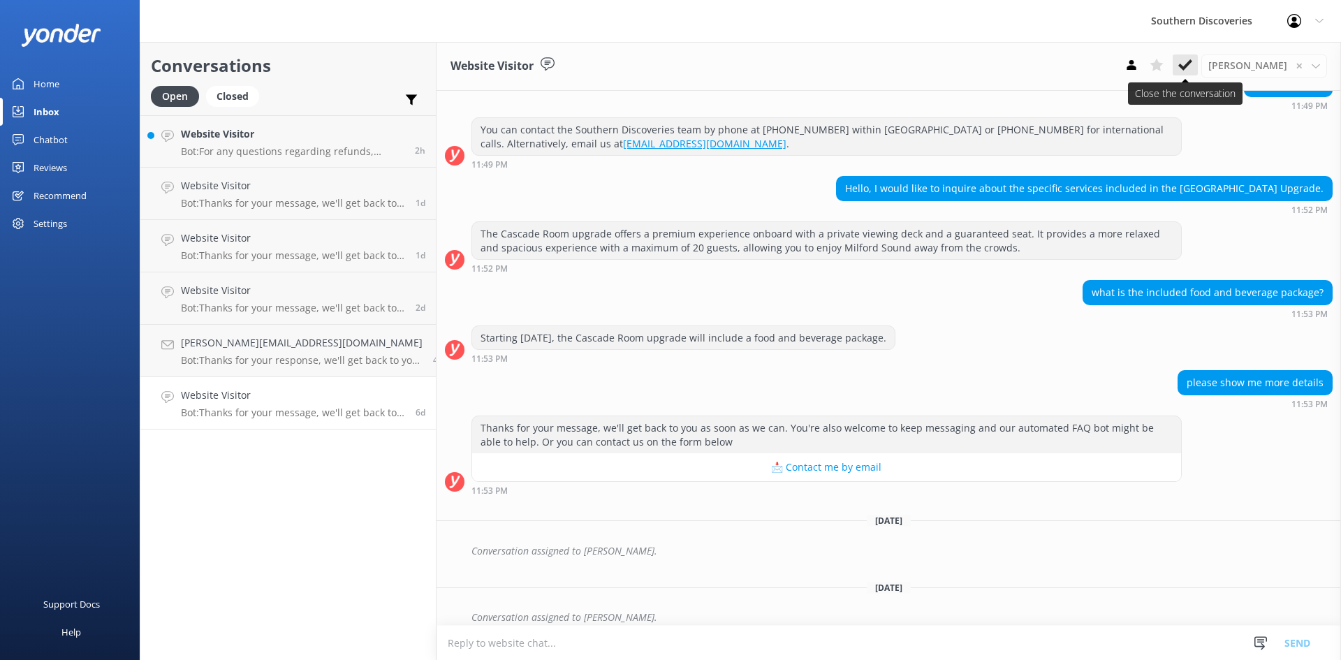
scroll to position [156, 0]
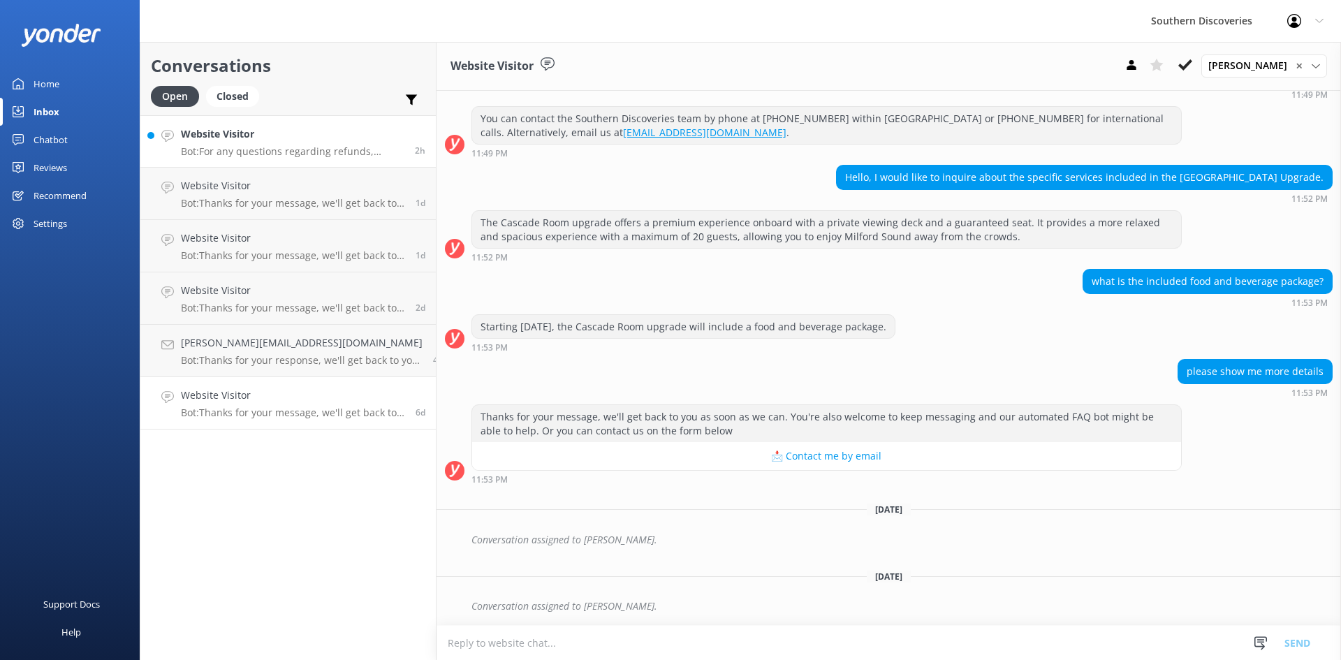
click at [243, 147] on p "Bot: For any questions regarding refunds, please contact us directly: Southern …" at bounding box center [292, 151] width 223 height 13
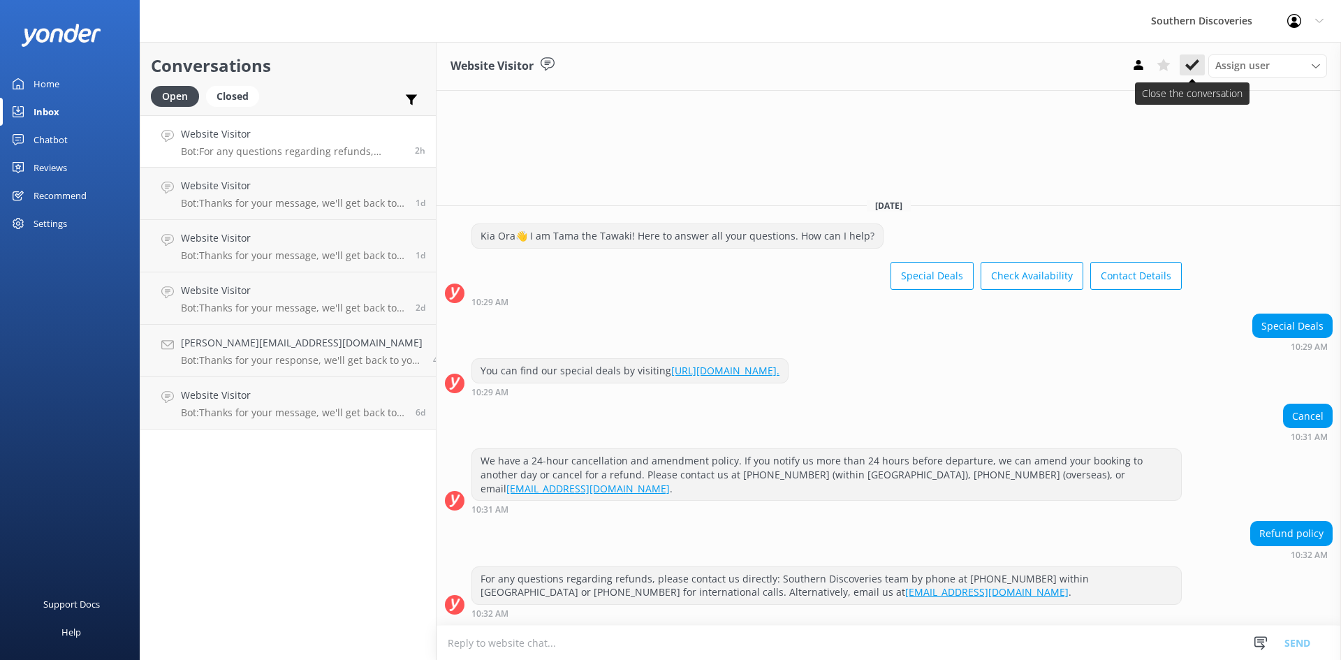
click at [1188, 66] on use at bounding box center [1192, 64] width 14 height 11
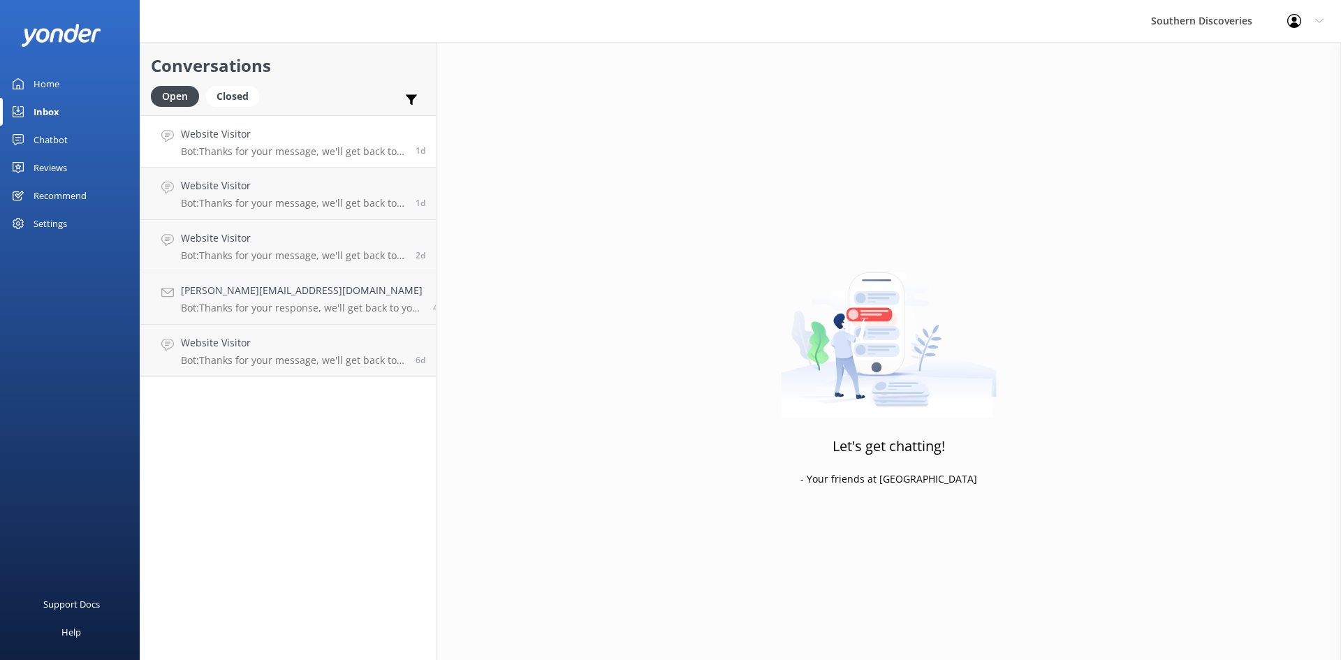
click at [233, 134] on h4 "Website Visitor" at bounding box center [293, 133] width 224 height 15
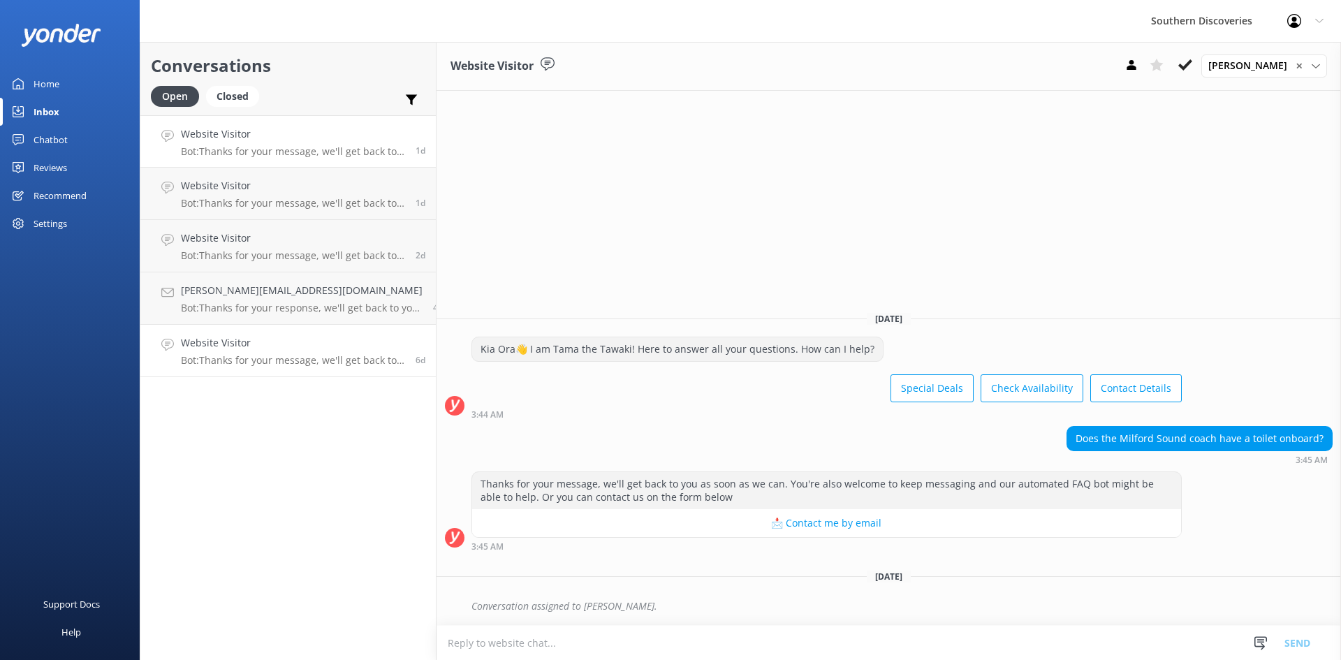
click at [268, 358] on p "Bot: Thanks for your message, we'll get back to you as soon as we can. You're a…" at bounding box center [293, 360] width 224 height 13
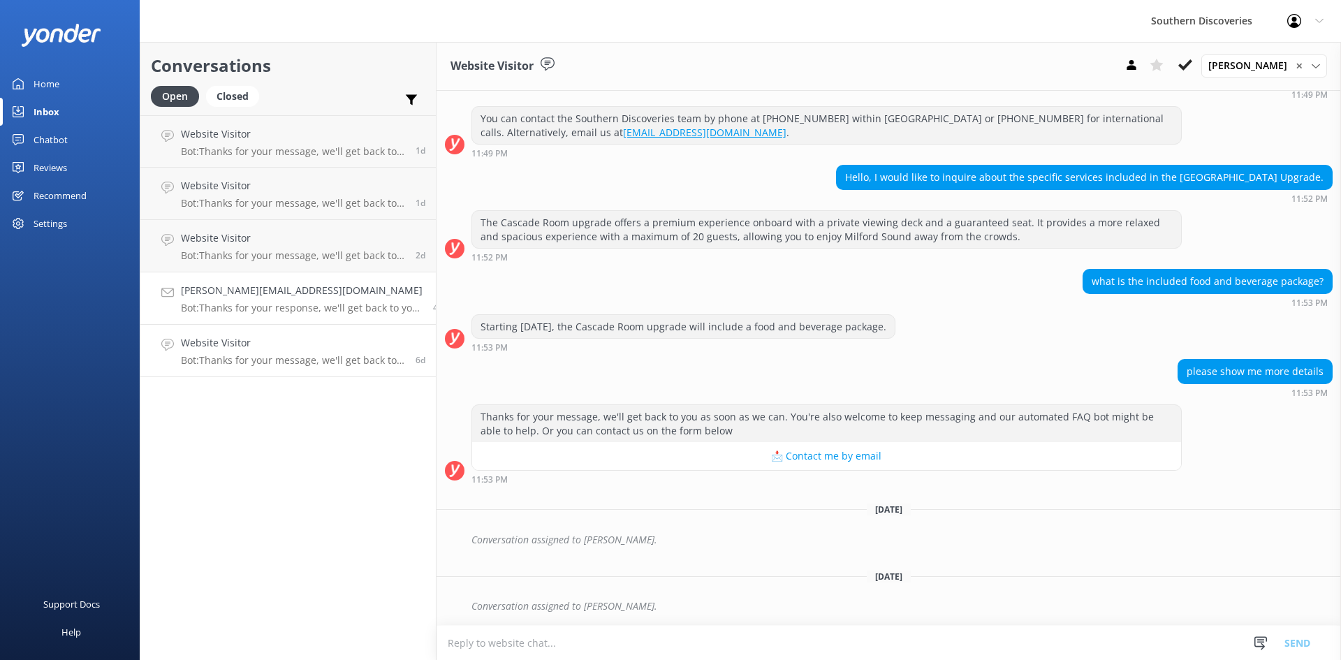
click at [268, 311] on p "Bot: Thanks for your response, we'll get back to you as soon as we can during o…" at bounding box center [302, 308] width 242 height 13
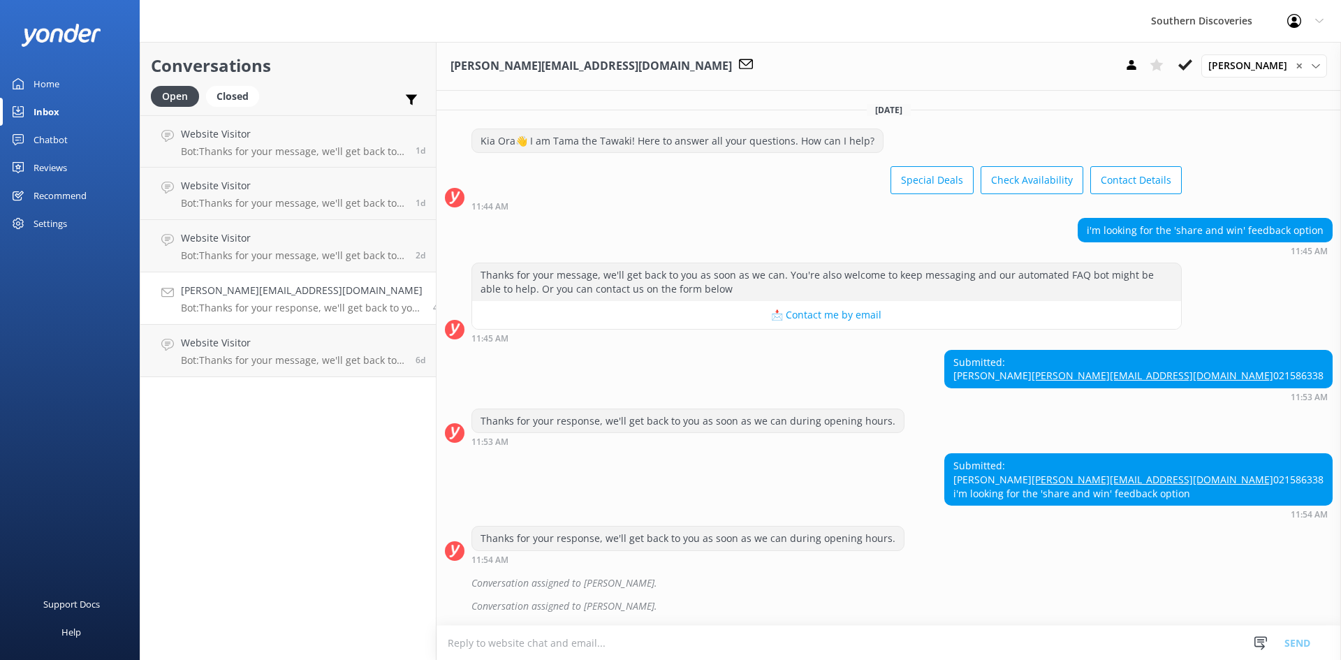
scroll to position [54, 0]
click at [272, 256] on p "Bot: Thanks for your message, we'll get back to you as soon as we can. You're a…" at bounding box center [293, 255] width 224 height 13
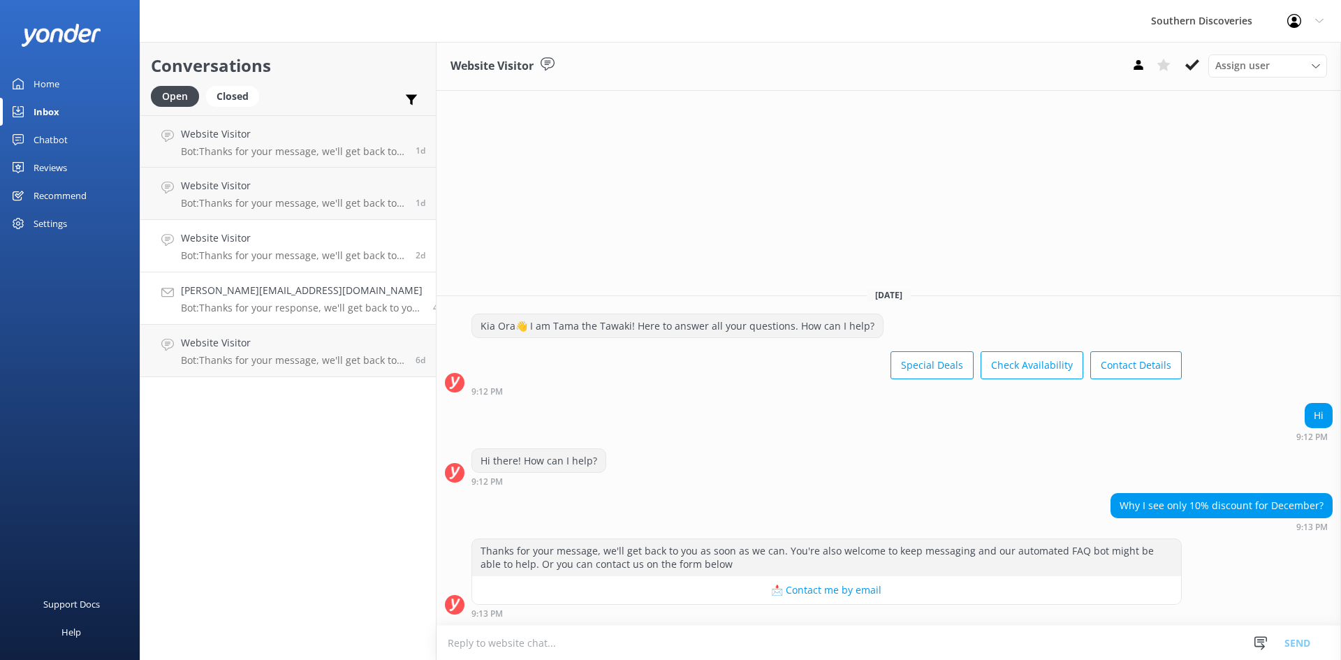
click at [284, 316] on link "[PERSON_NAME][EMAIL_ADDRESS][DOMAIN_NAME] Bot: Thanks for your response, we'll …" at bounding box center [287, 298] width 295 height 52
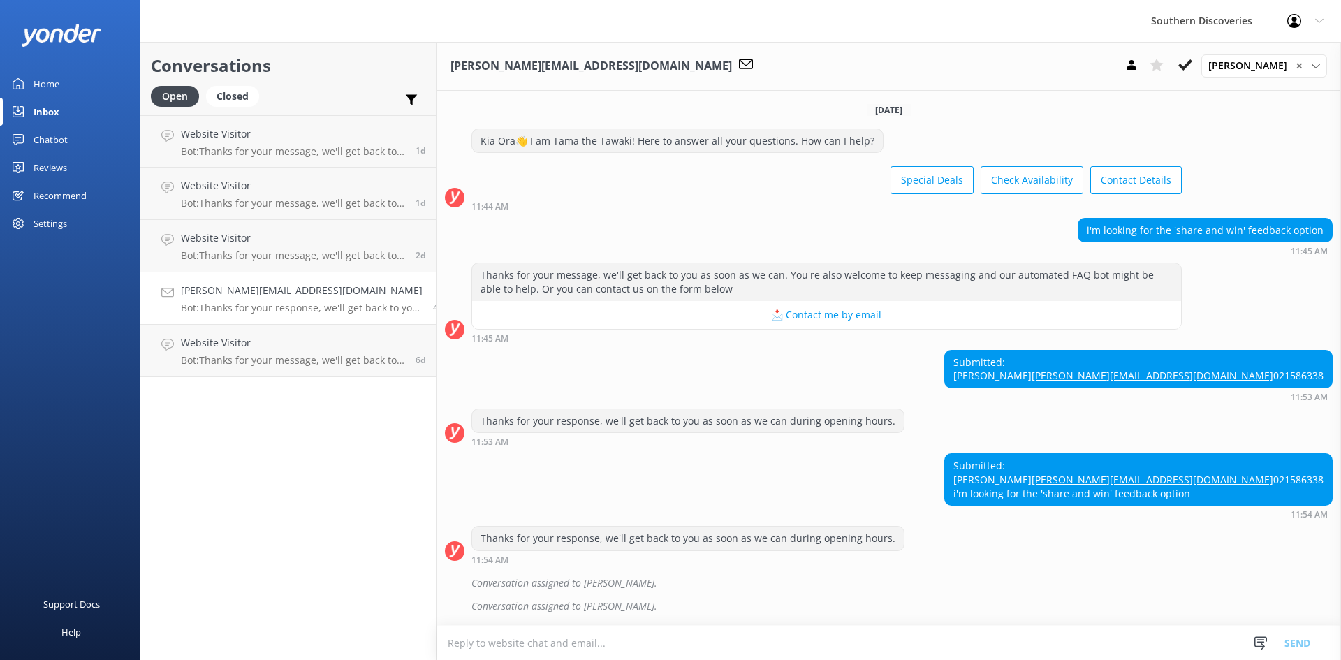
scroll to position [54, 0]
click at [267, 246] on h4 "Website Visitor" at bounding box center [293, 237] width 224 height 15
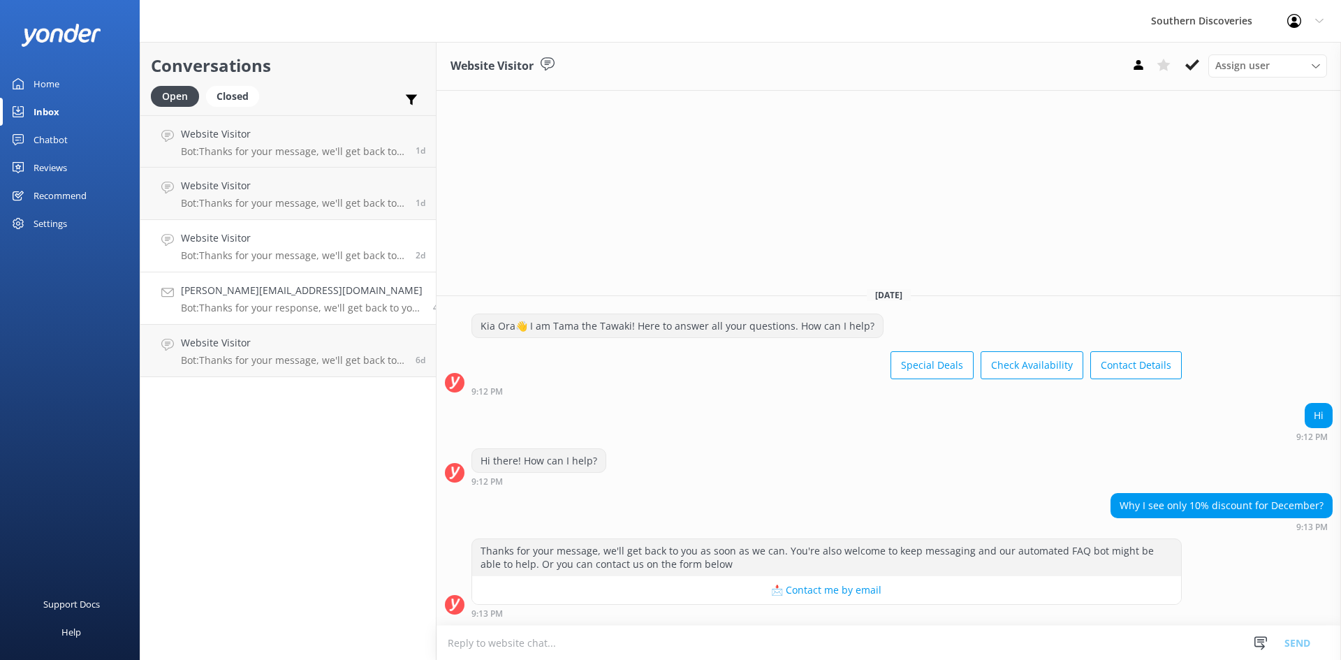
click at [280, 307] on p "Bot: Thanks for your response, we'll get back to you as soon as we can during o…" at bounding box center [302, 308] width 242 height 13
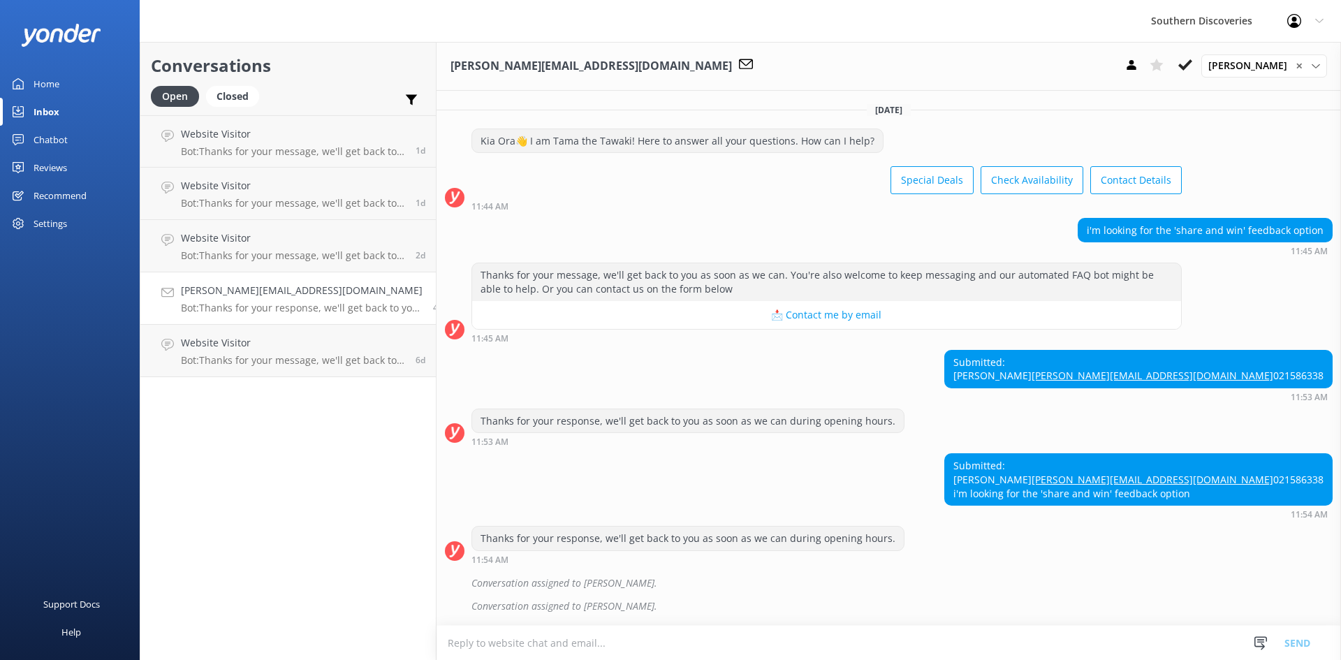
scroll to position [54, 0]
click at [278, 267] on link "Website Visitor Bot: Thanks for your message, we'll get back to you as soon as …" at bounding box center [287, 246] width 295 height 52
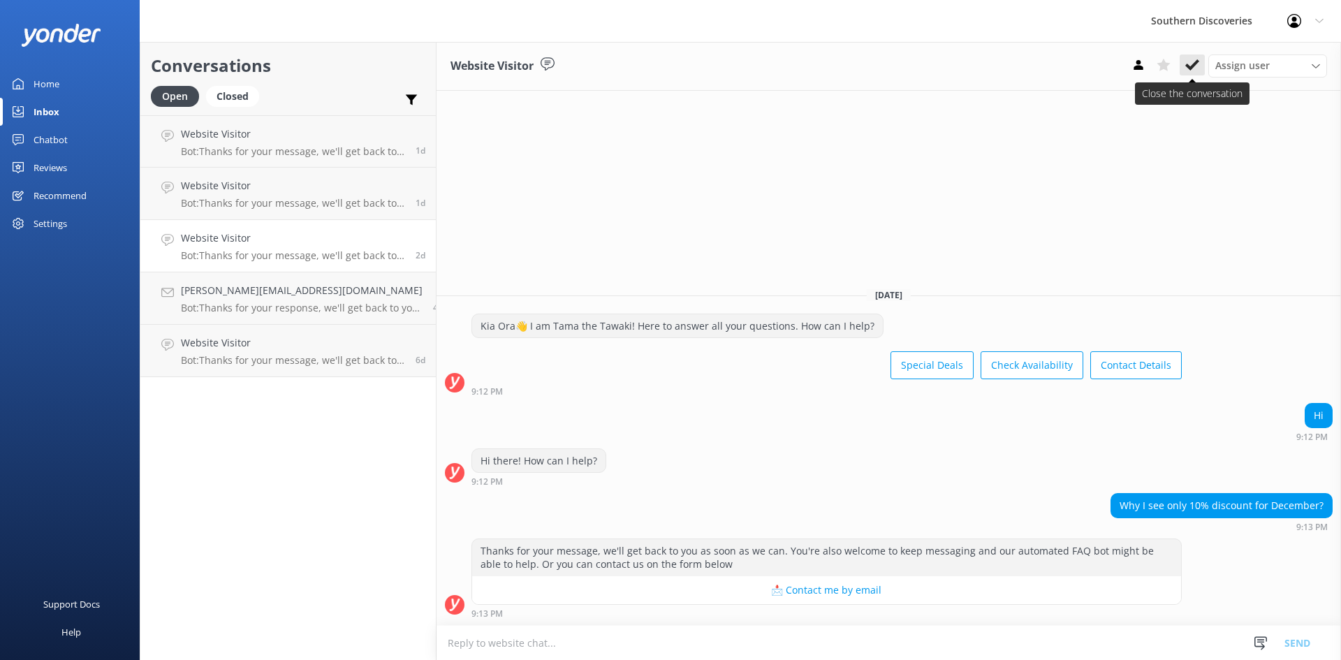
click at [1192, 64] on icon at bounding box center [1192, 65] width 14 height 14
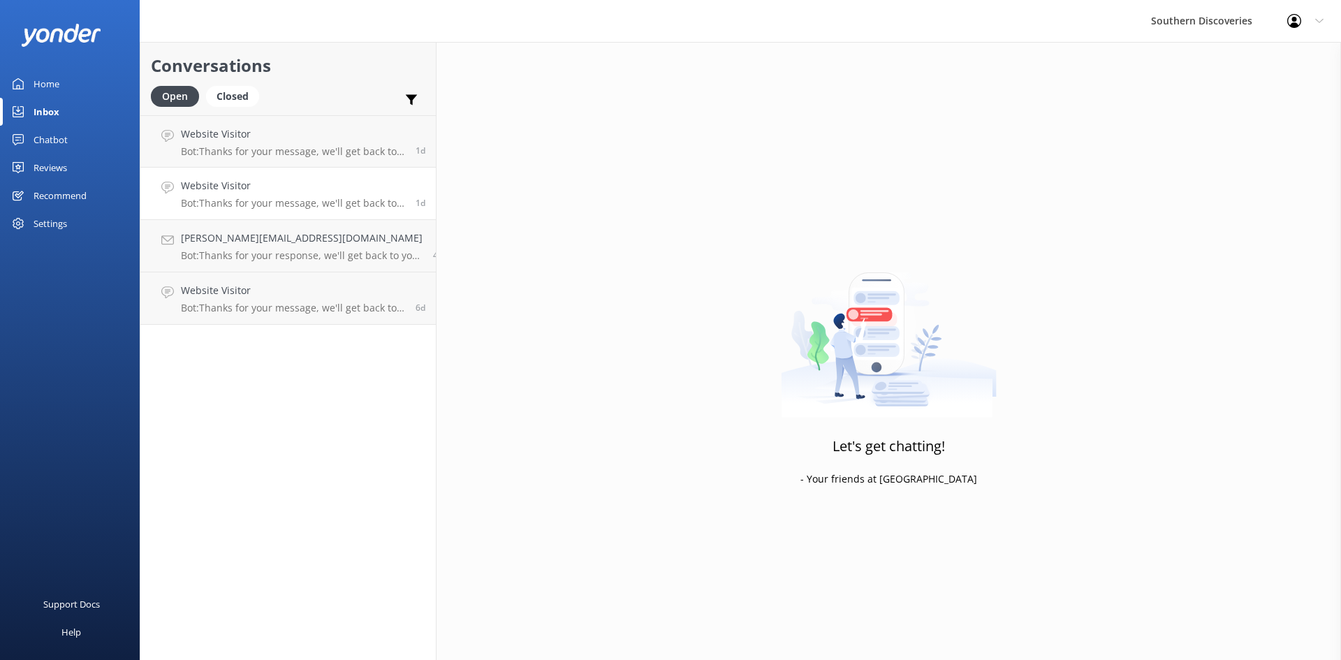
click at [247, 198] on p "Bot: Thanks for your message, we'll get back to you as soon as we can. You're a…" at bounding box center [293, 203] width 224 height 13
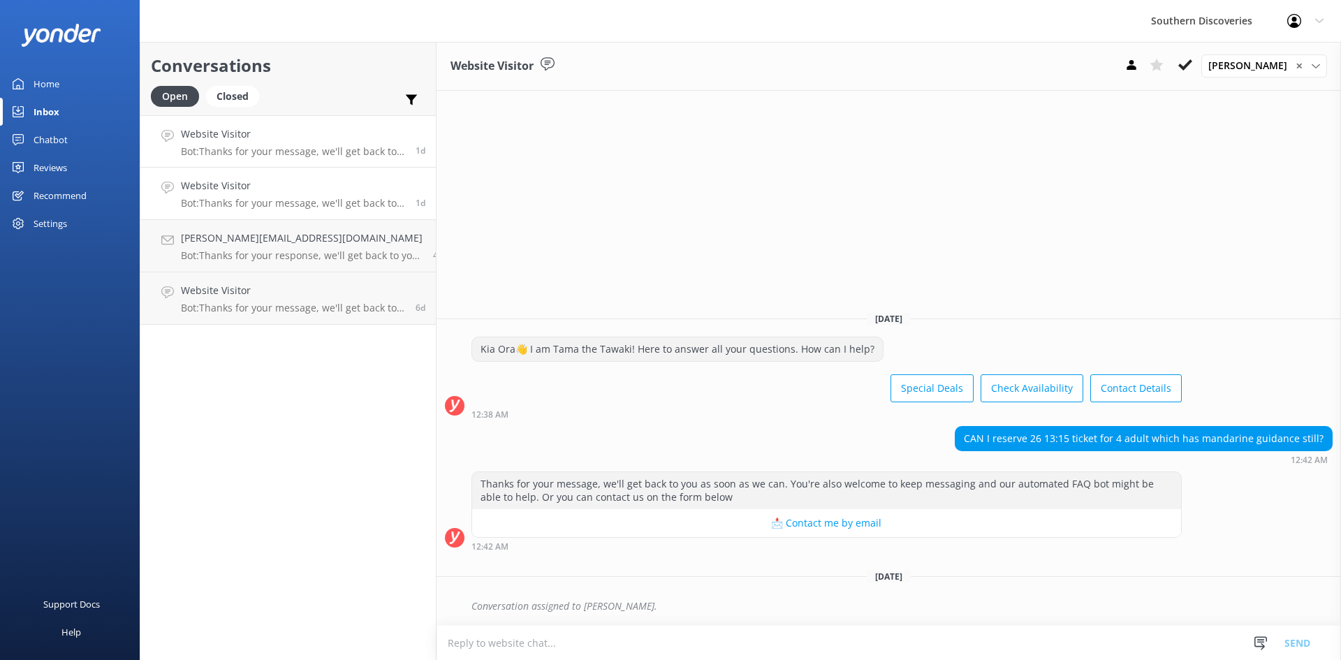
click at [270, 152] on p "Bot: Thanks for your message, we'll get back to you as soon as we can. You're a…" at bounding box center [293, 151] width 224 height 13
click at [201, 446] on div "Conversations Open Closed Important Assigned to me Unassigned Website Visitor B…" at bounding box center [288, 351] width 297 height 618
